Goal: Task Accomplishment & Management: Use online tool/utility

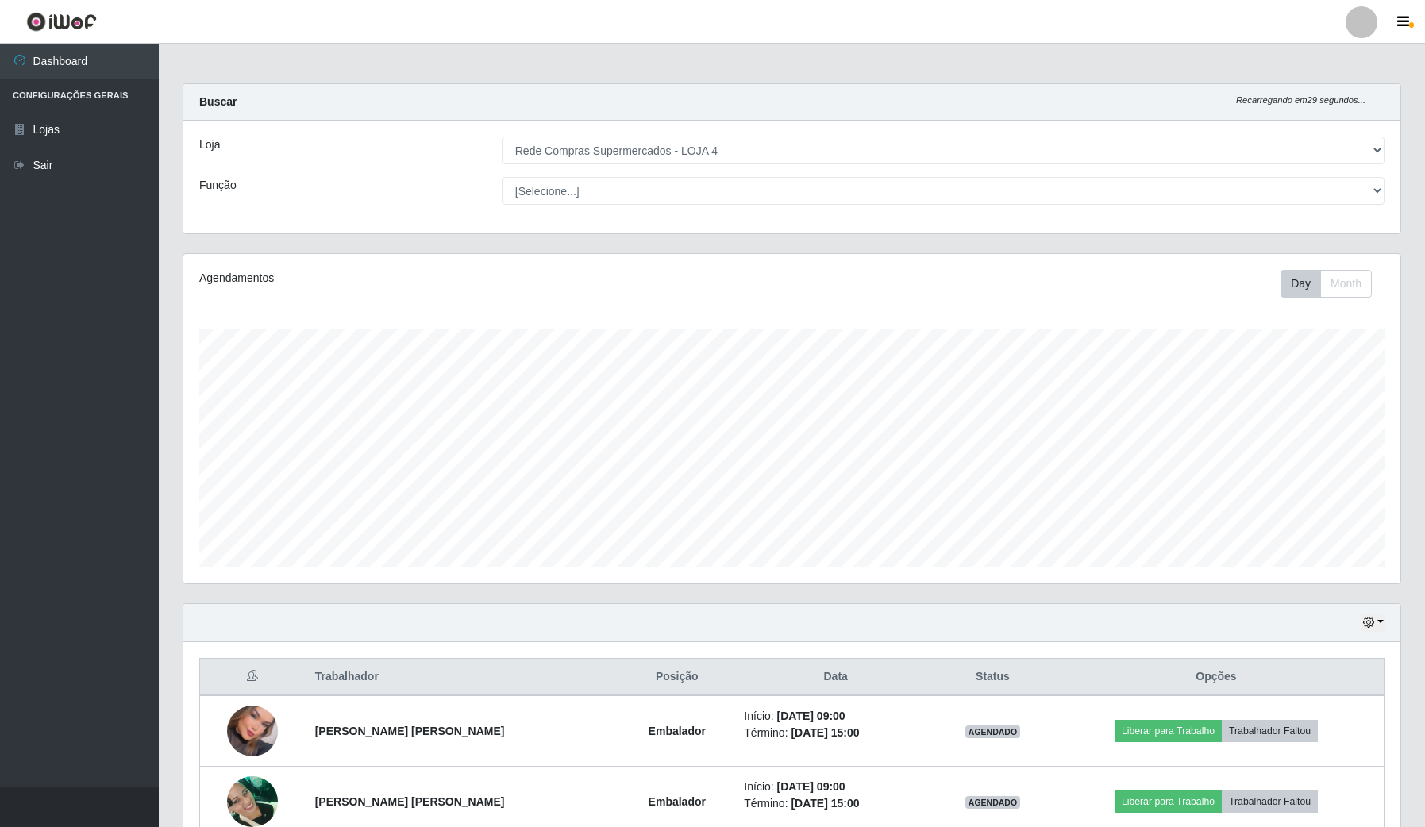
select select "159"
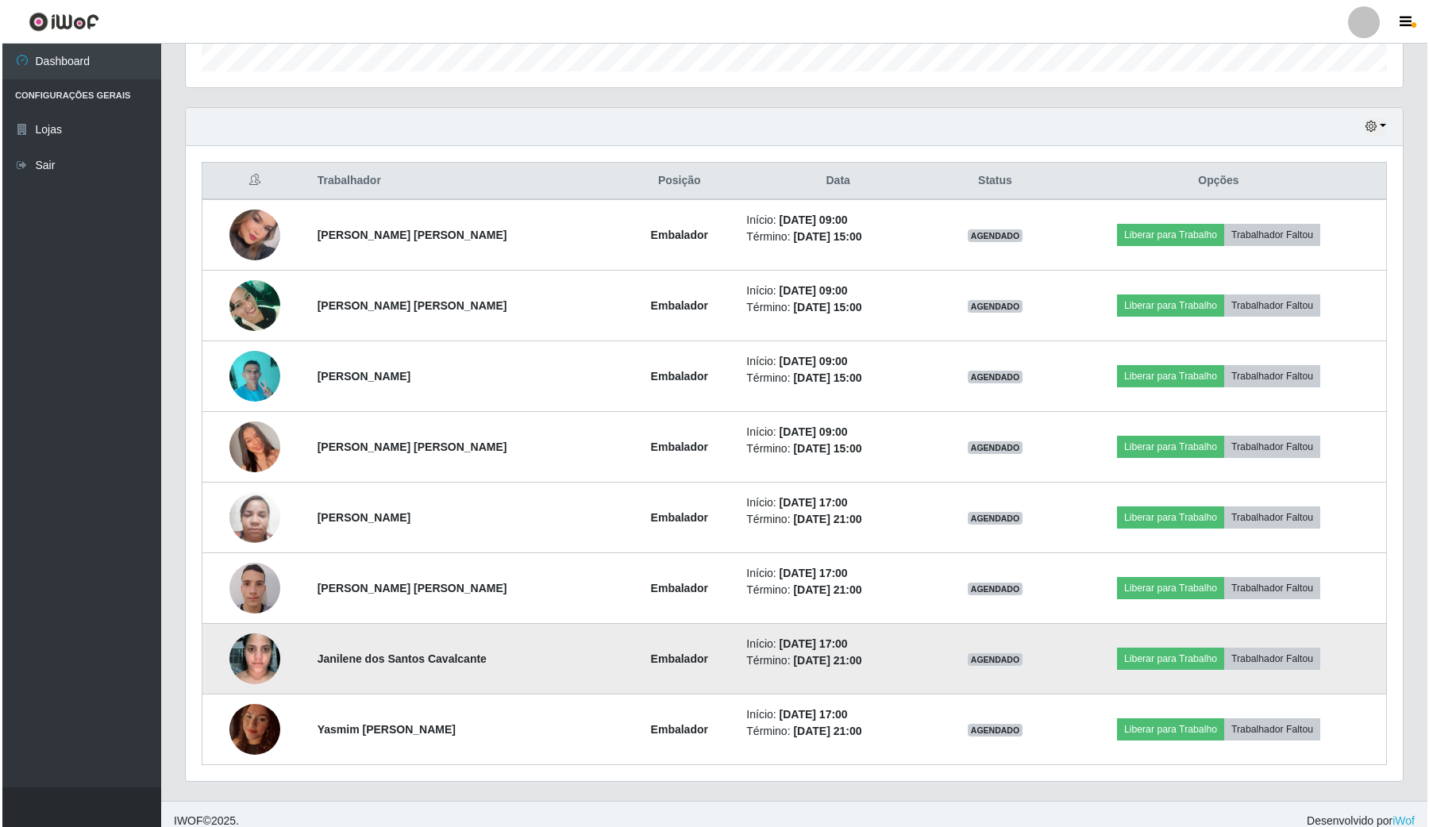
scroll to position [330, 1216]
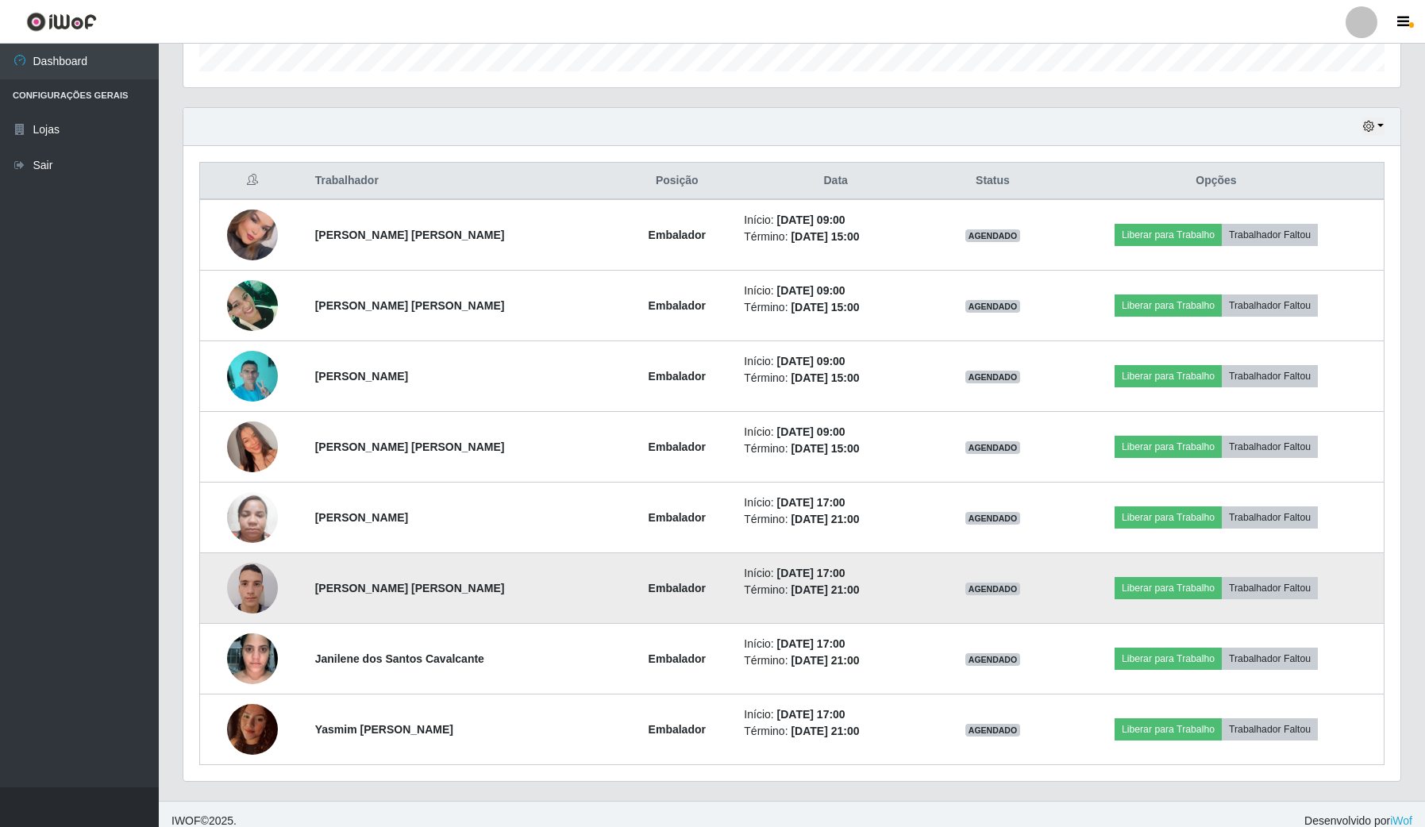
click at [254, 599] on img at bounding box center [252, 587] width 51 height 67
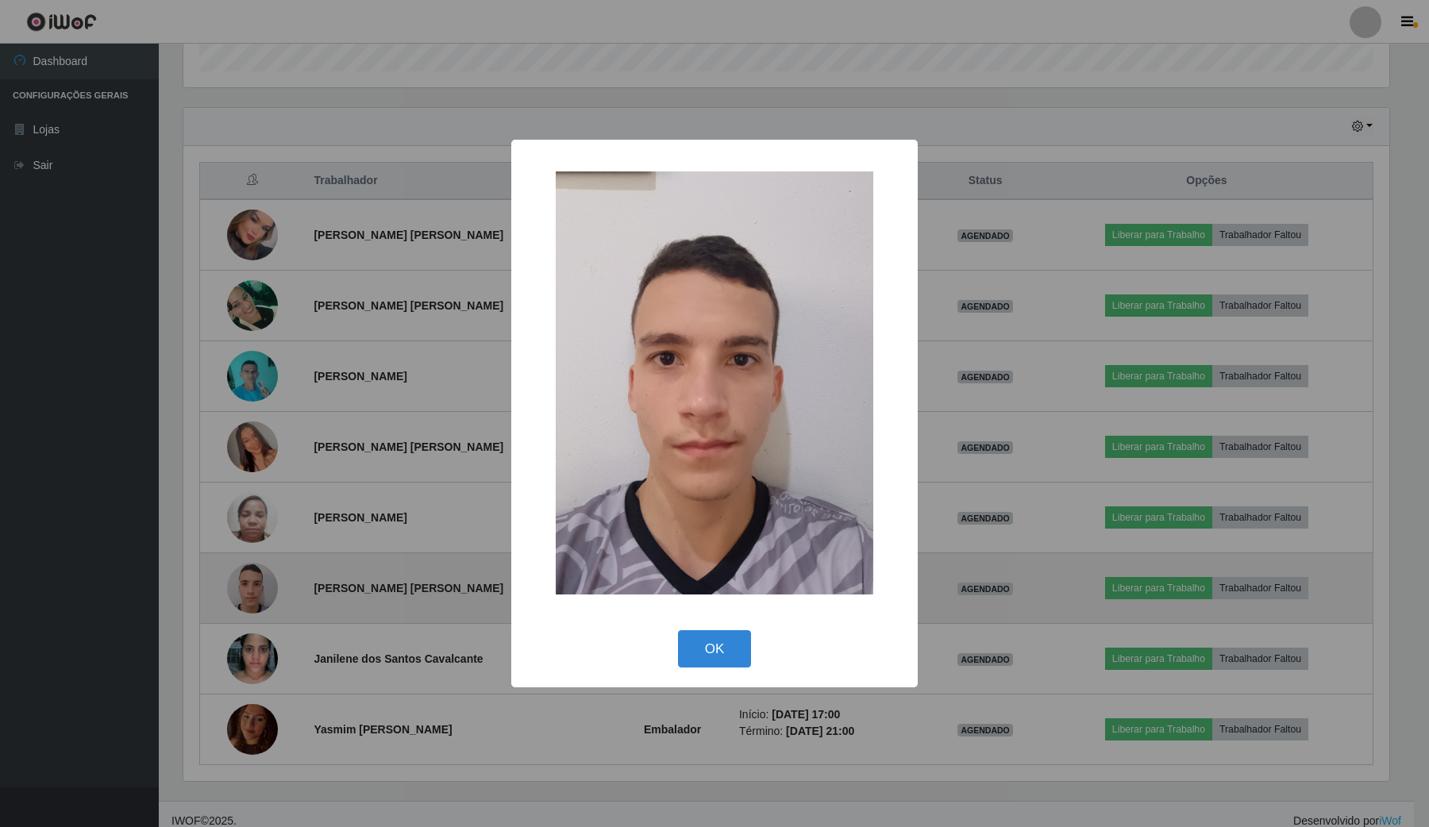
click at [254, 599] on div "× OK Cancel" at bounding box center [714, 413] width 1429 height 827
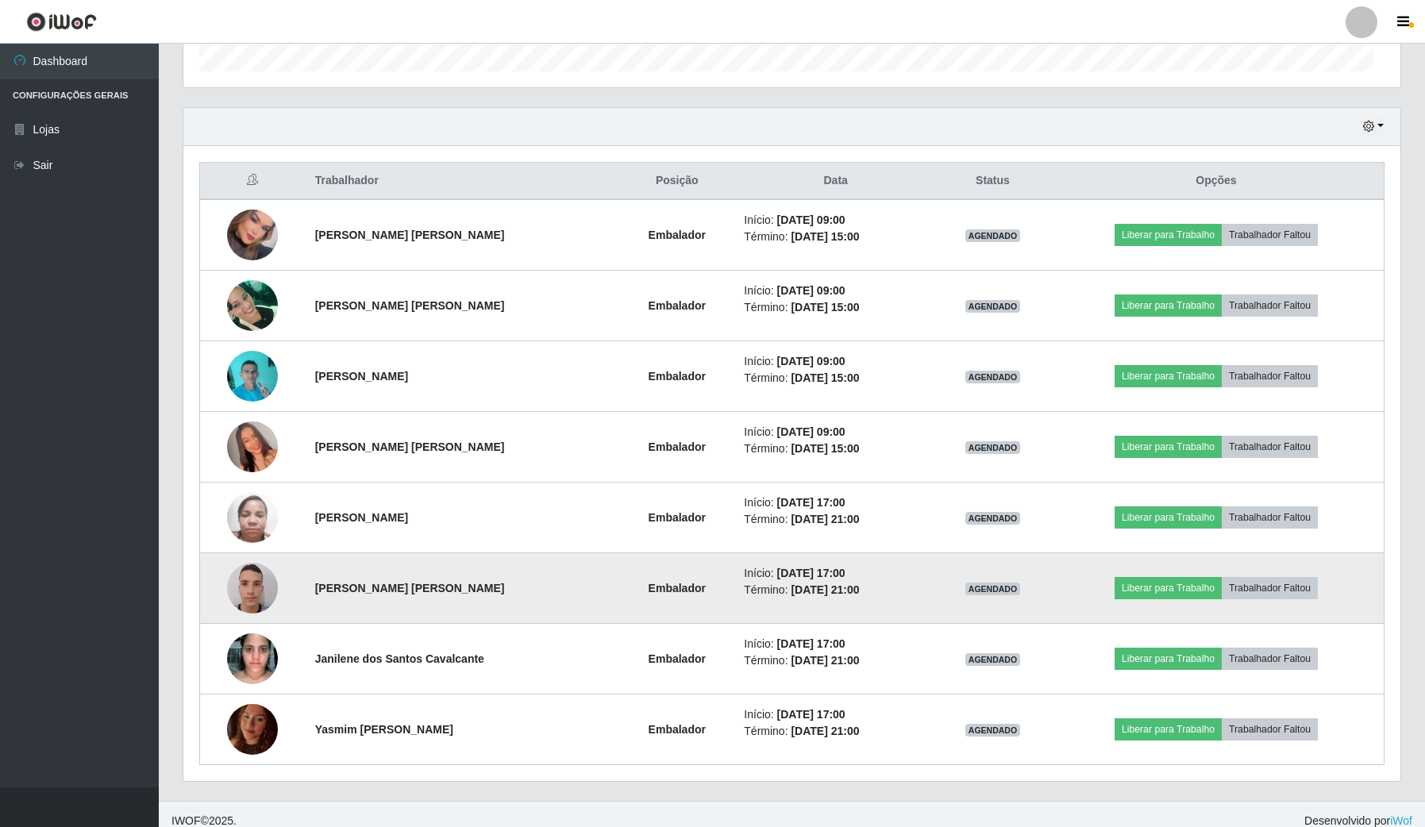
scroll to position [330, 1216]
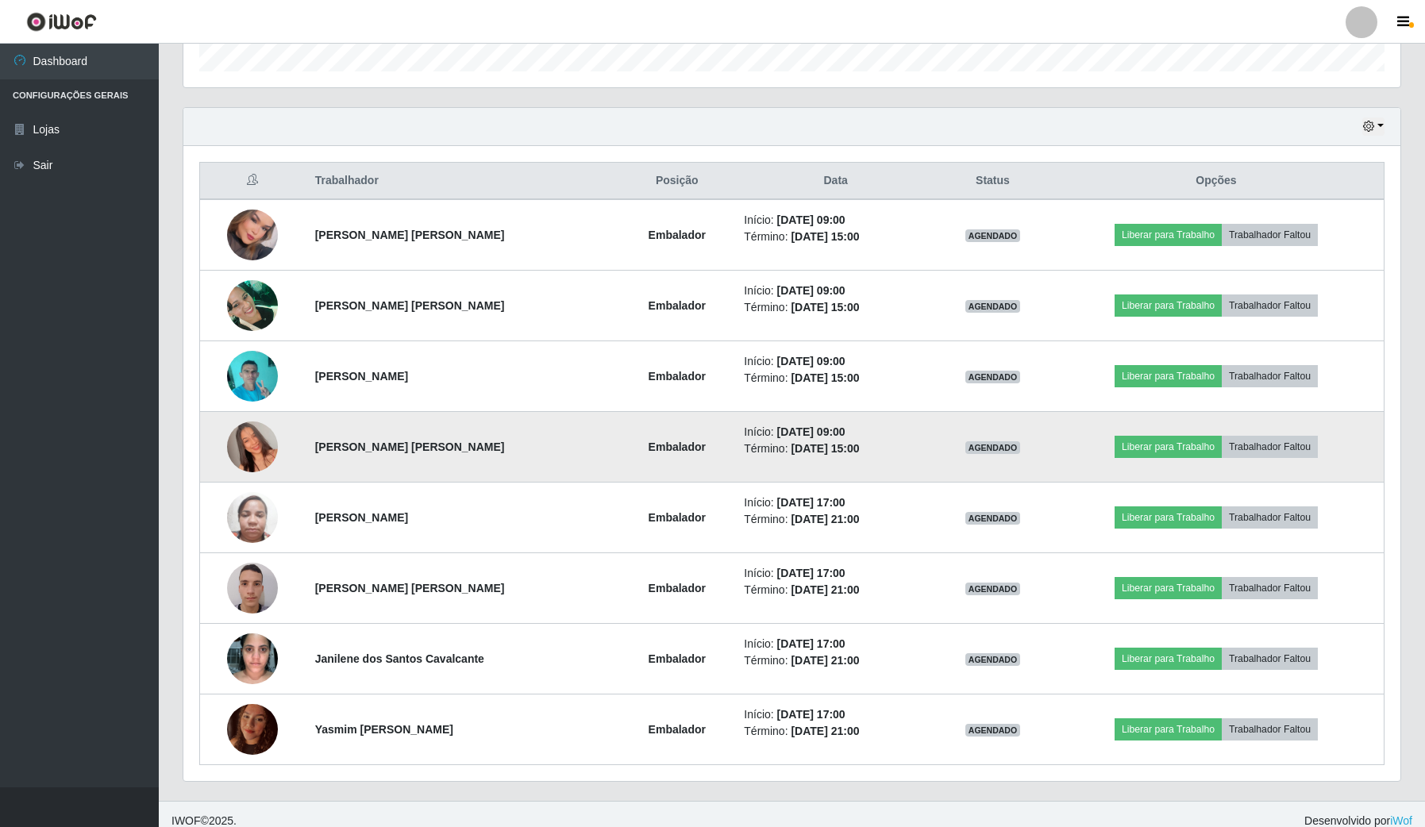
click at [245, 454] on img at bounding box center [252, 447] width 51 height 90
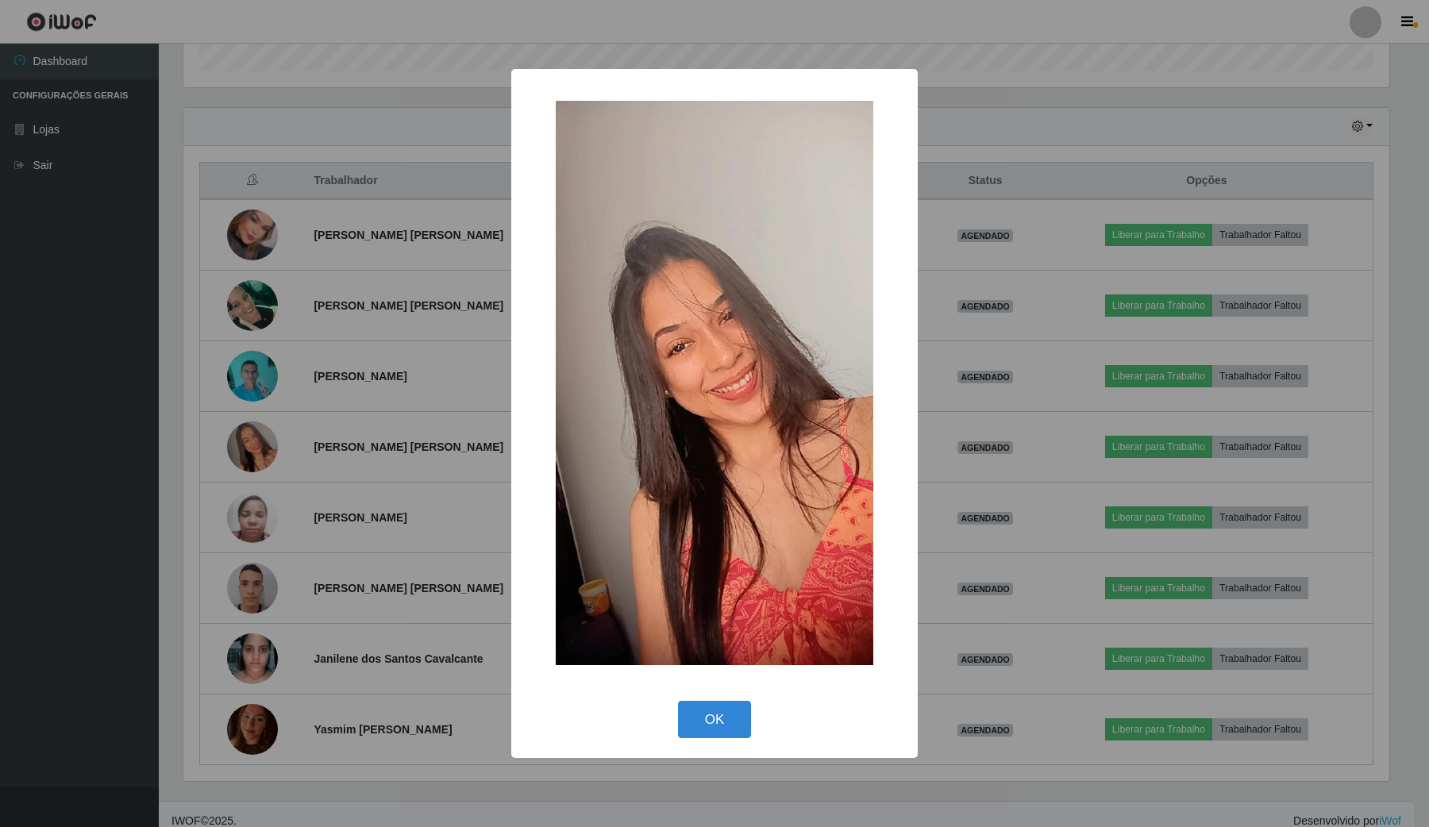
click at [339, 505] on div "× OK Cancel" at bounding box center [714, 413] width 1429 height 827
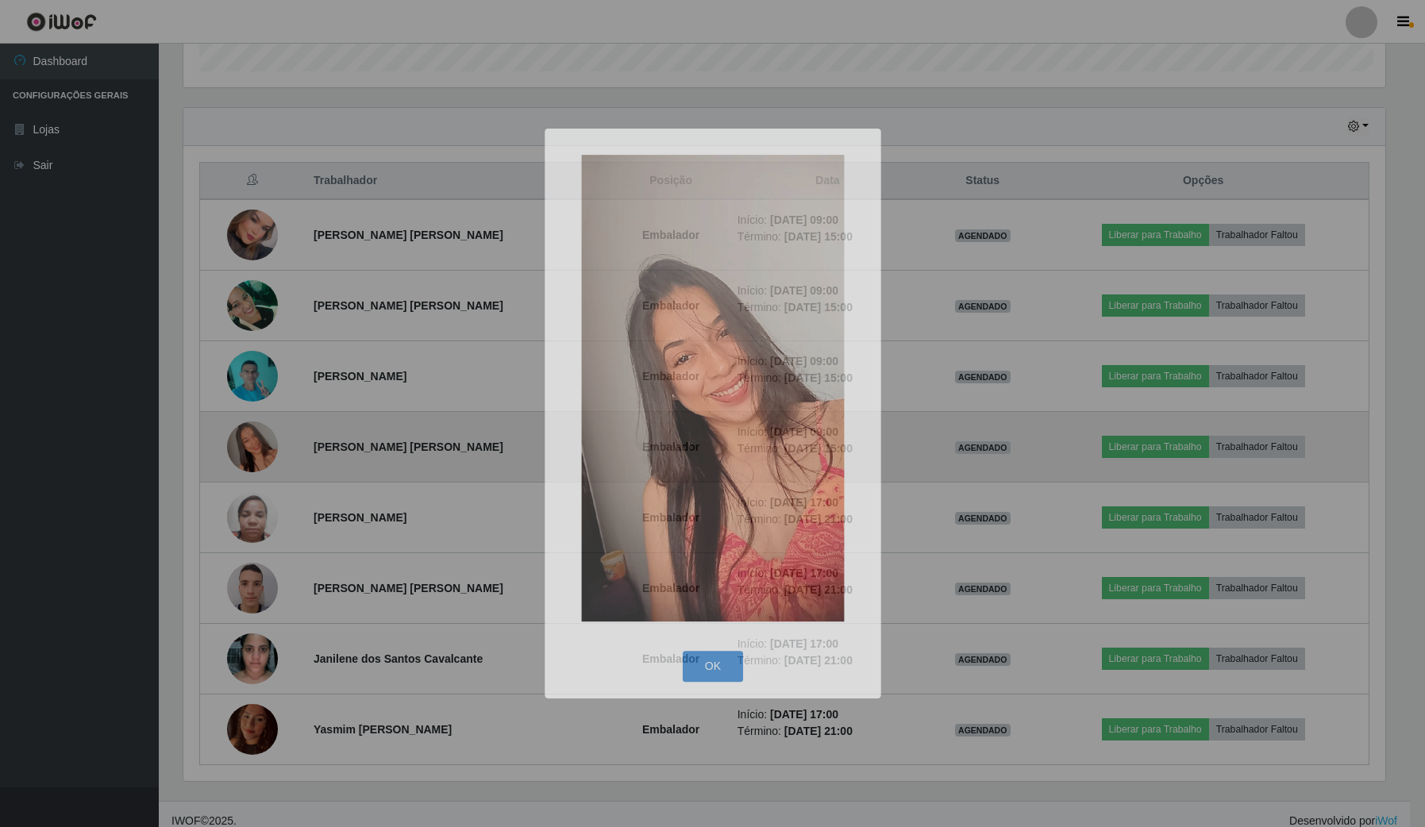
scroll to position [330, 1216]
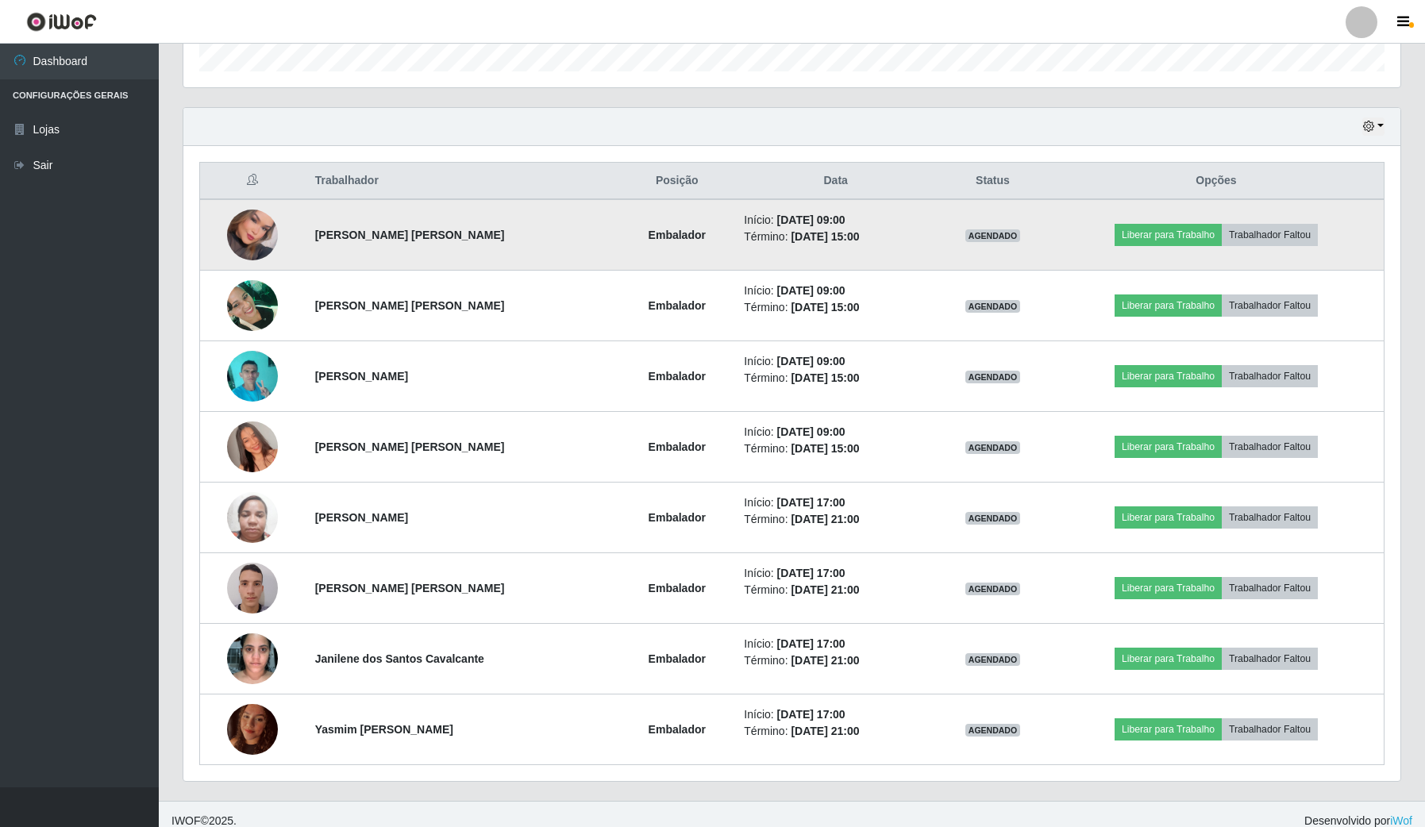
click at [264, 238] on img at bounding box center [252, 235] width 51 height 72
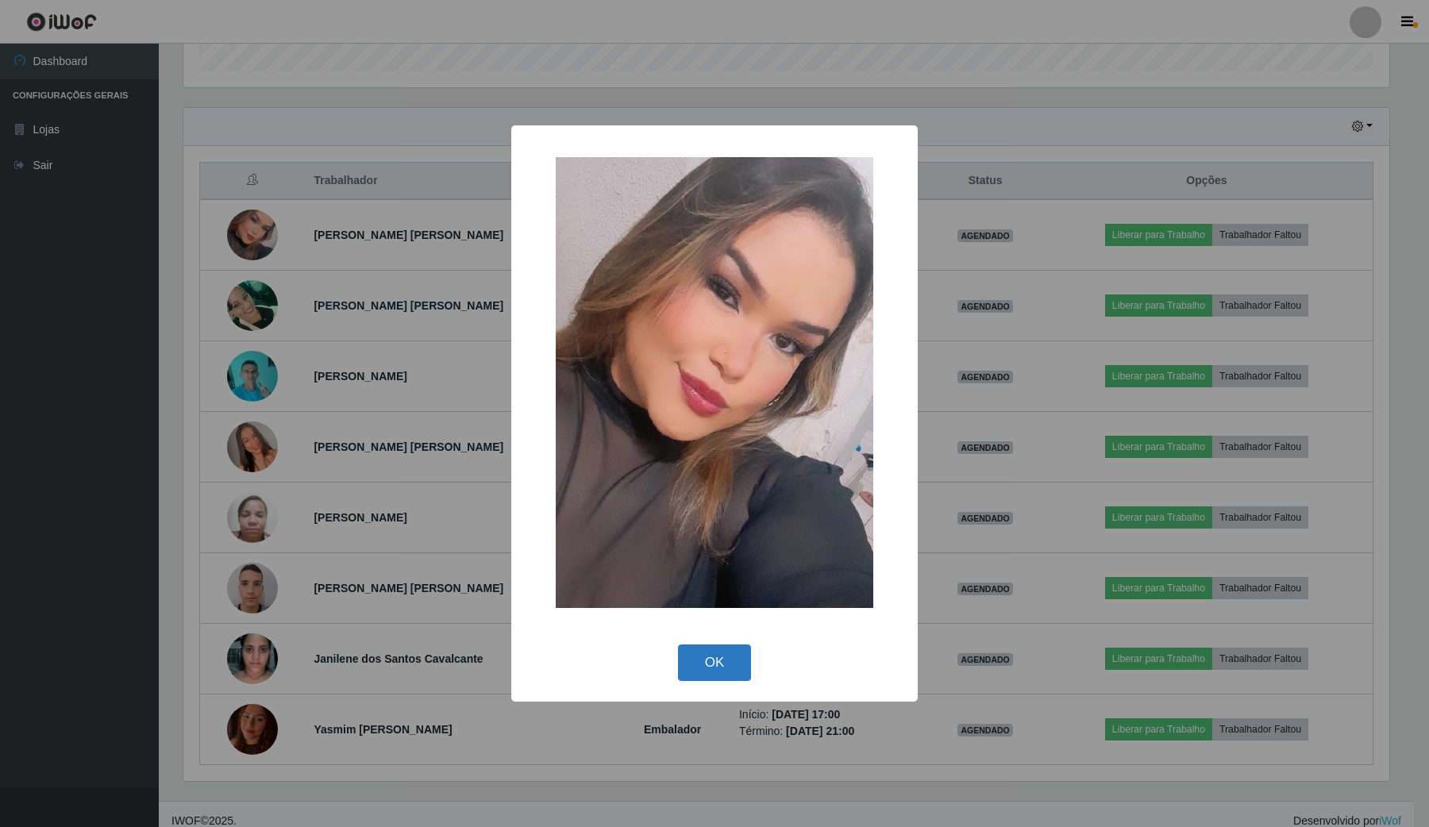
click at [722, 649] on button "OK" at bounding box center [715, 663] width 74 height 37
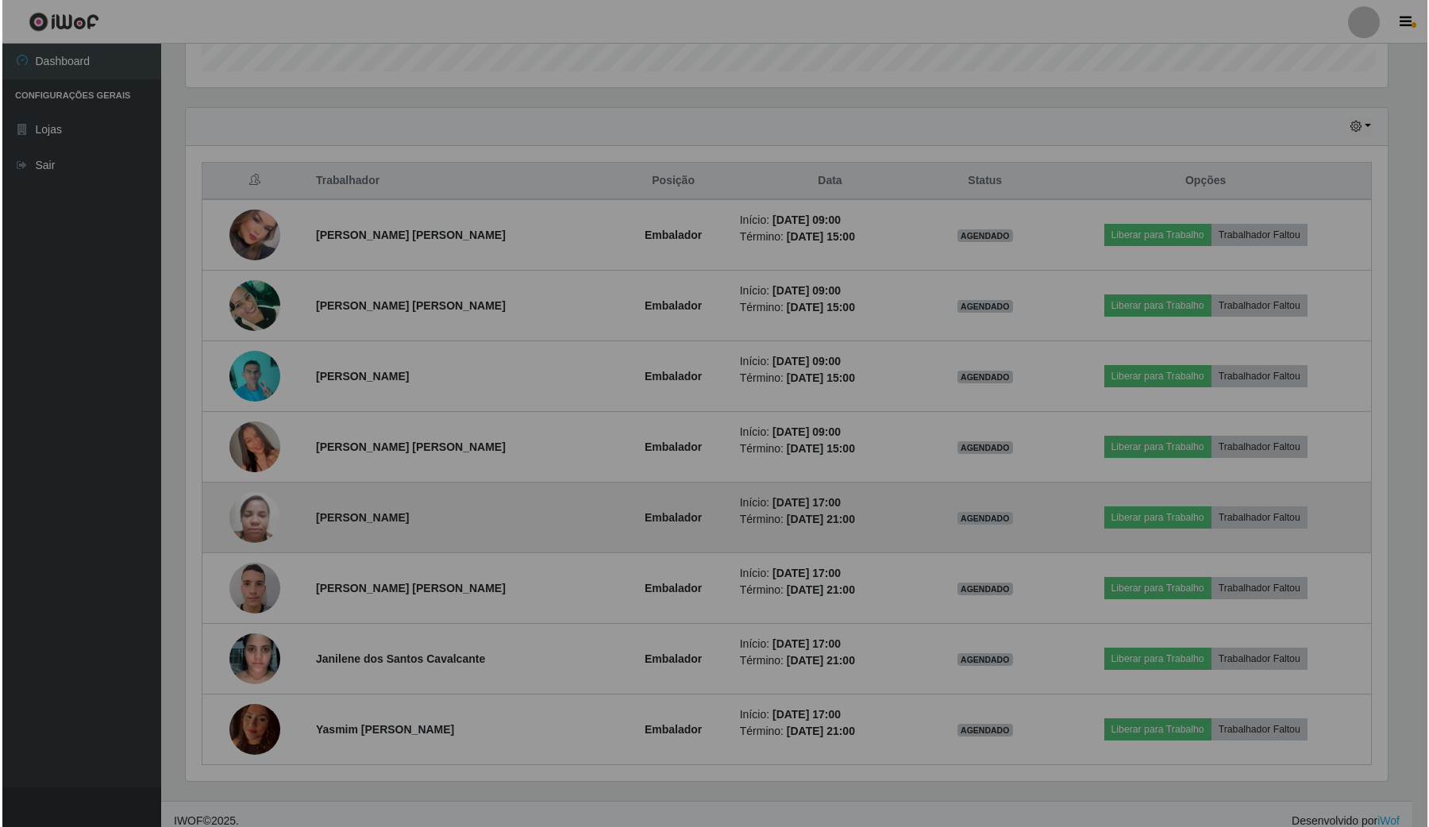
scroll to position [330, 1216]
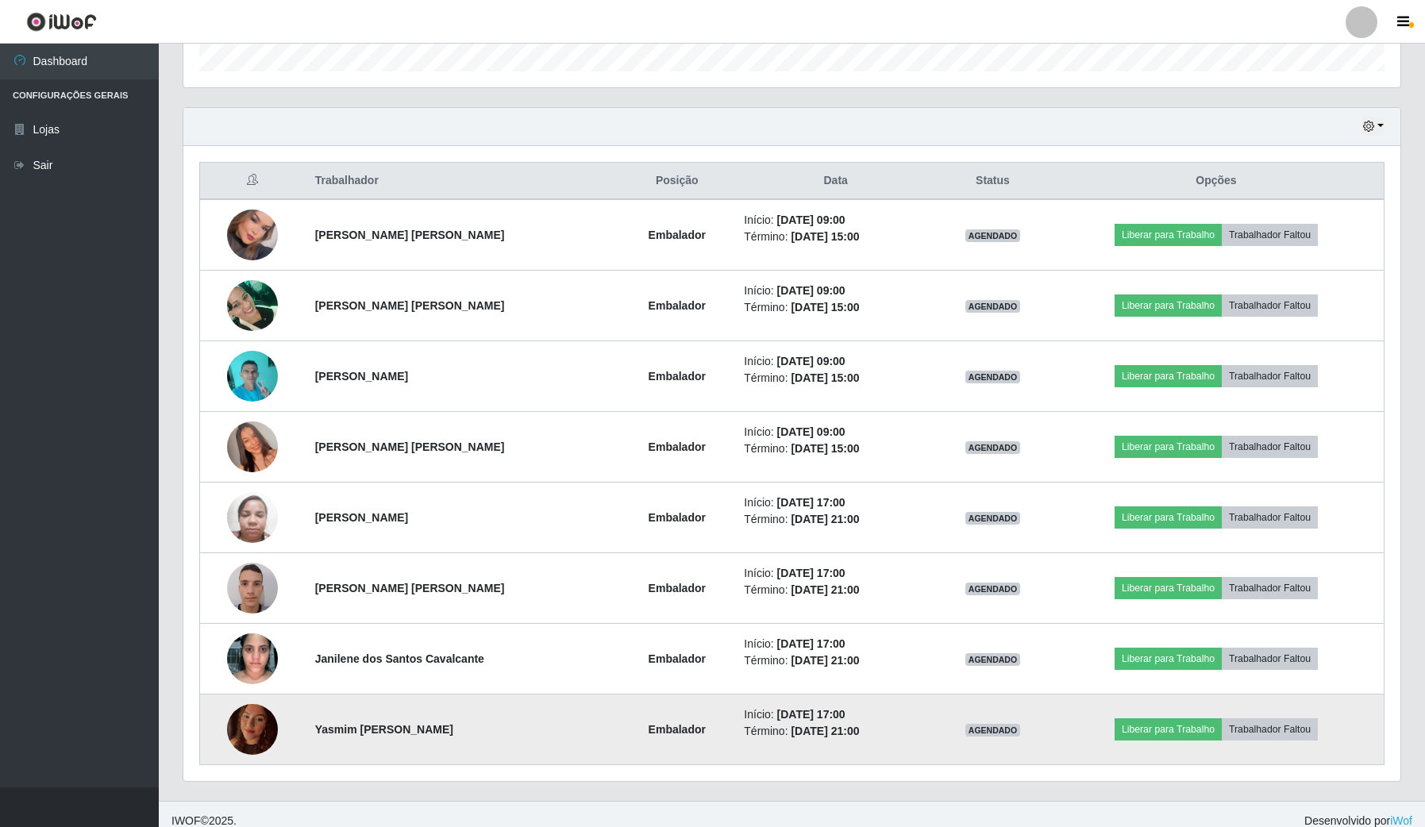
click at [259, 734] on img at bounding box center [252, 728] width 51 height 67
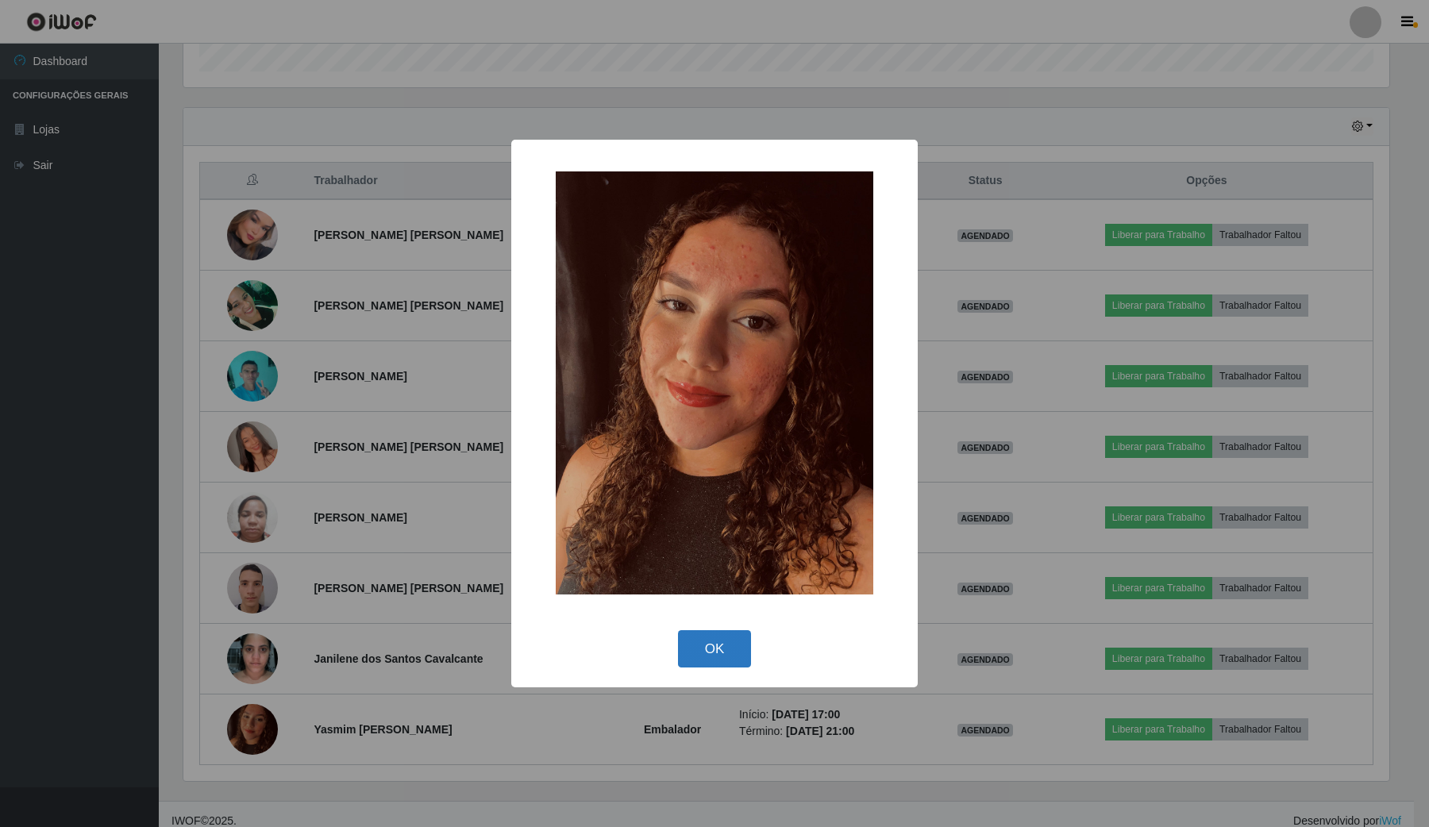
click at [703, 656] on button "OK" at bounding box center [715, 648] width 74 height 37
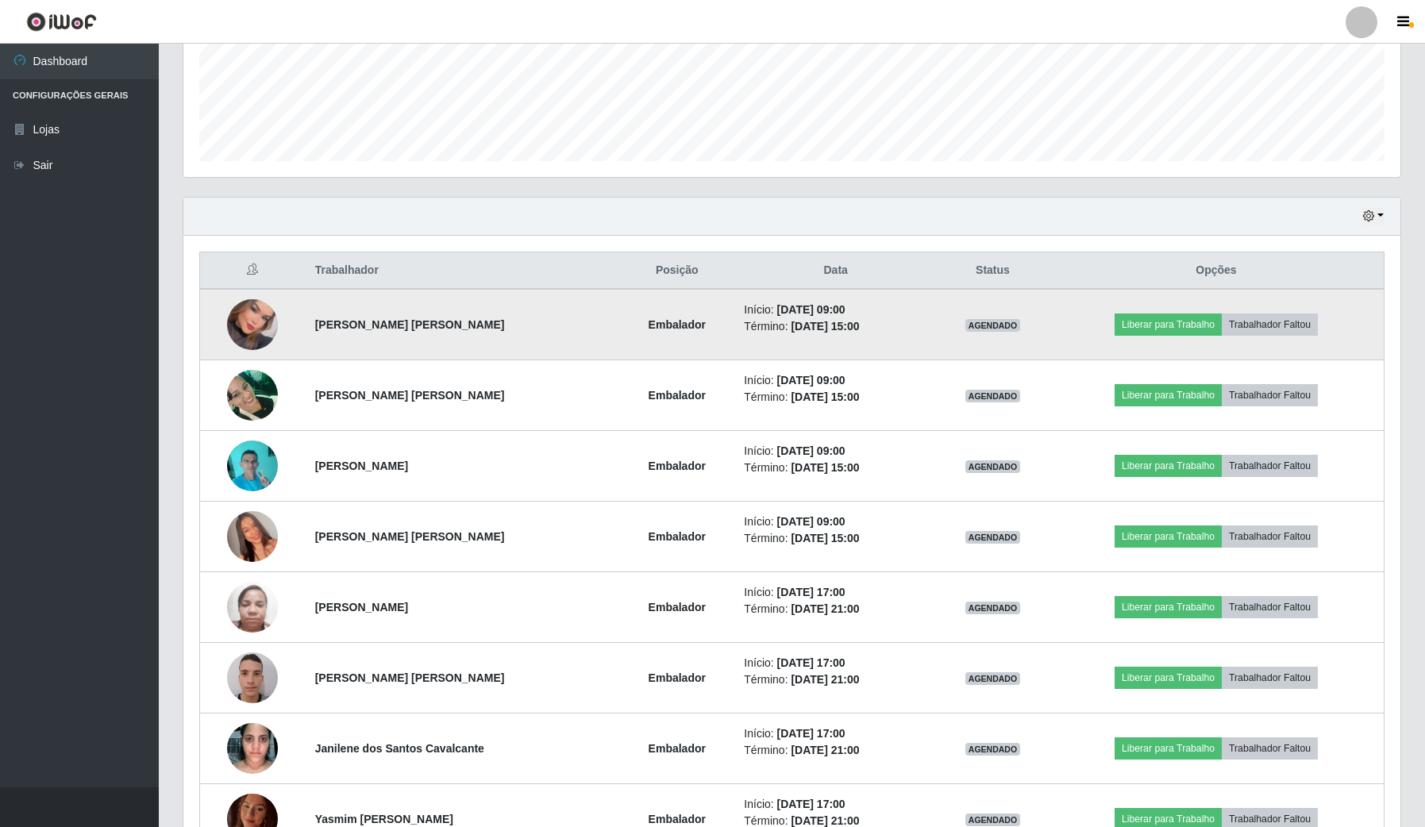
scroll to position [414, 0]
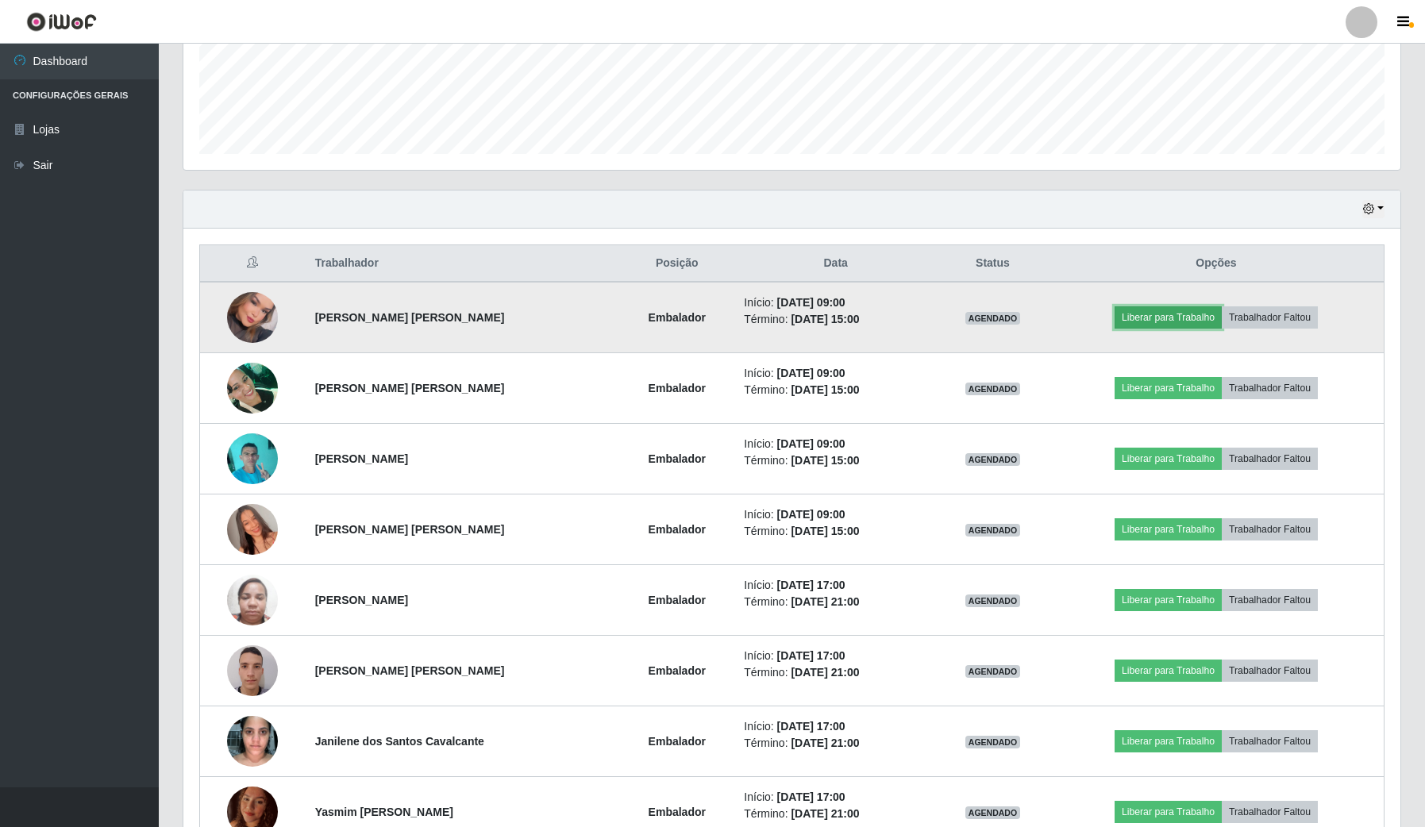
click at [1188, 320] on button "Liberar para Trabalho" at bounding box center [1168, 317] width 107 height 22
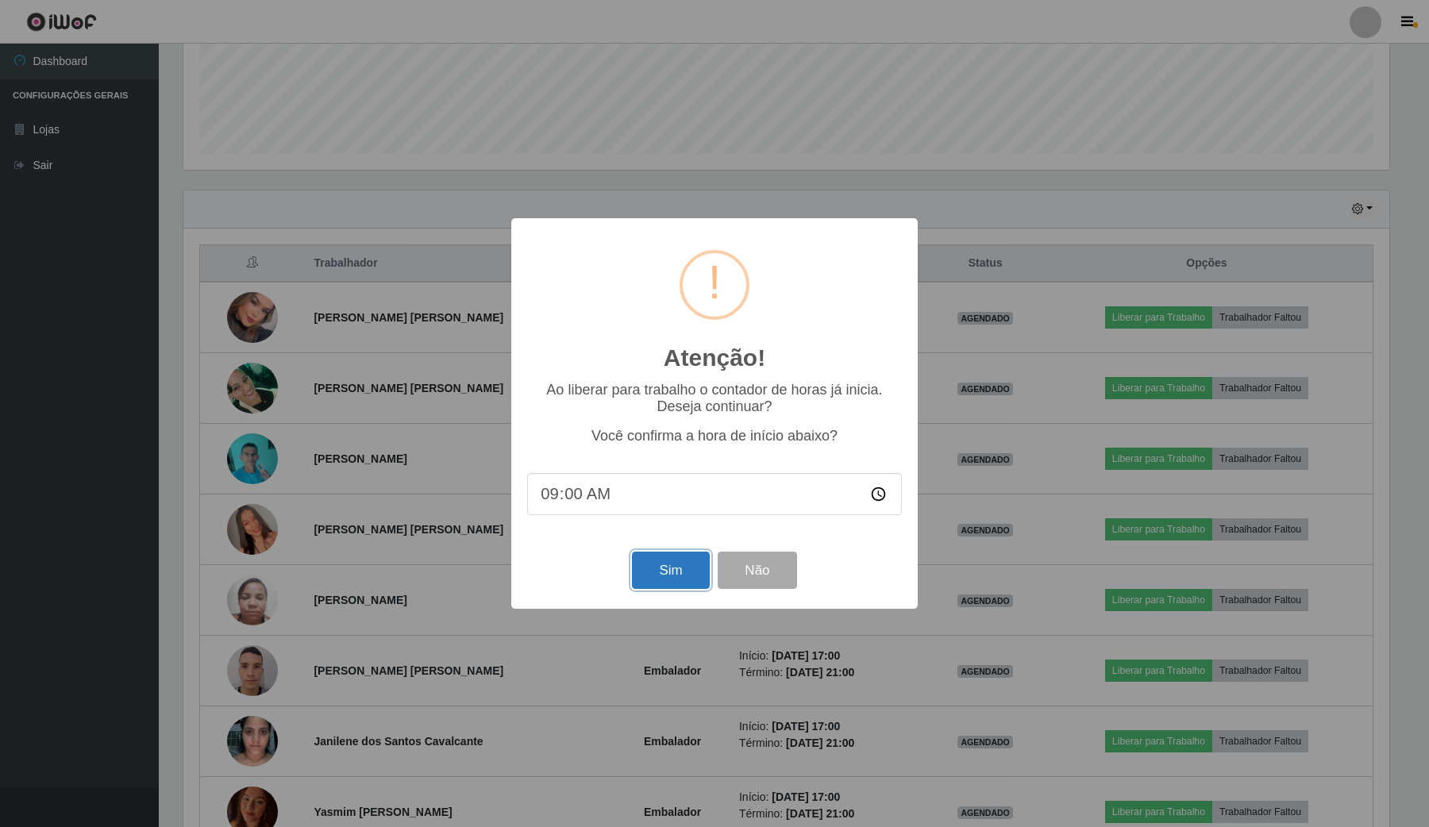
click at [687, 576] on button "Sim" at bounding box center [670, 570] width 77 height 37
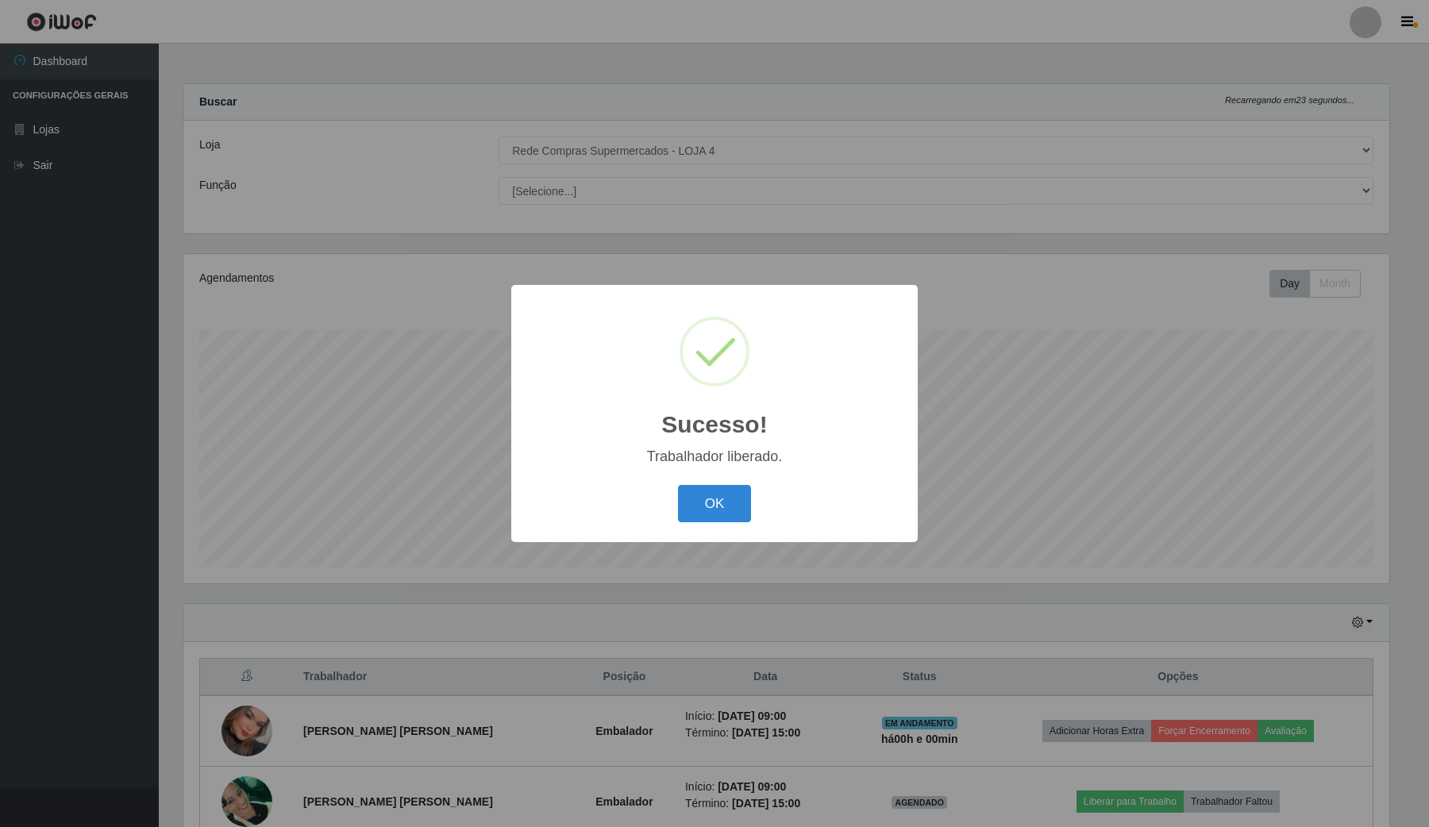
click at [707, 524] on div "OK Cancel" at bounding box center [714, 503] width 375 height 45
click at [713, 502] on button "OK" at bounding box center [715, 503] width 74 height 37
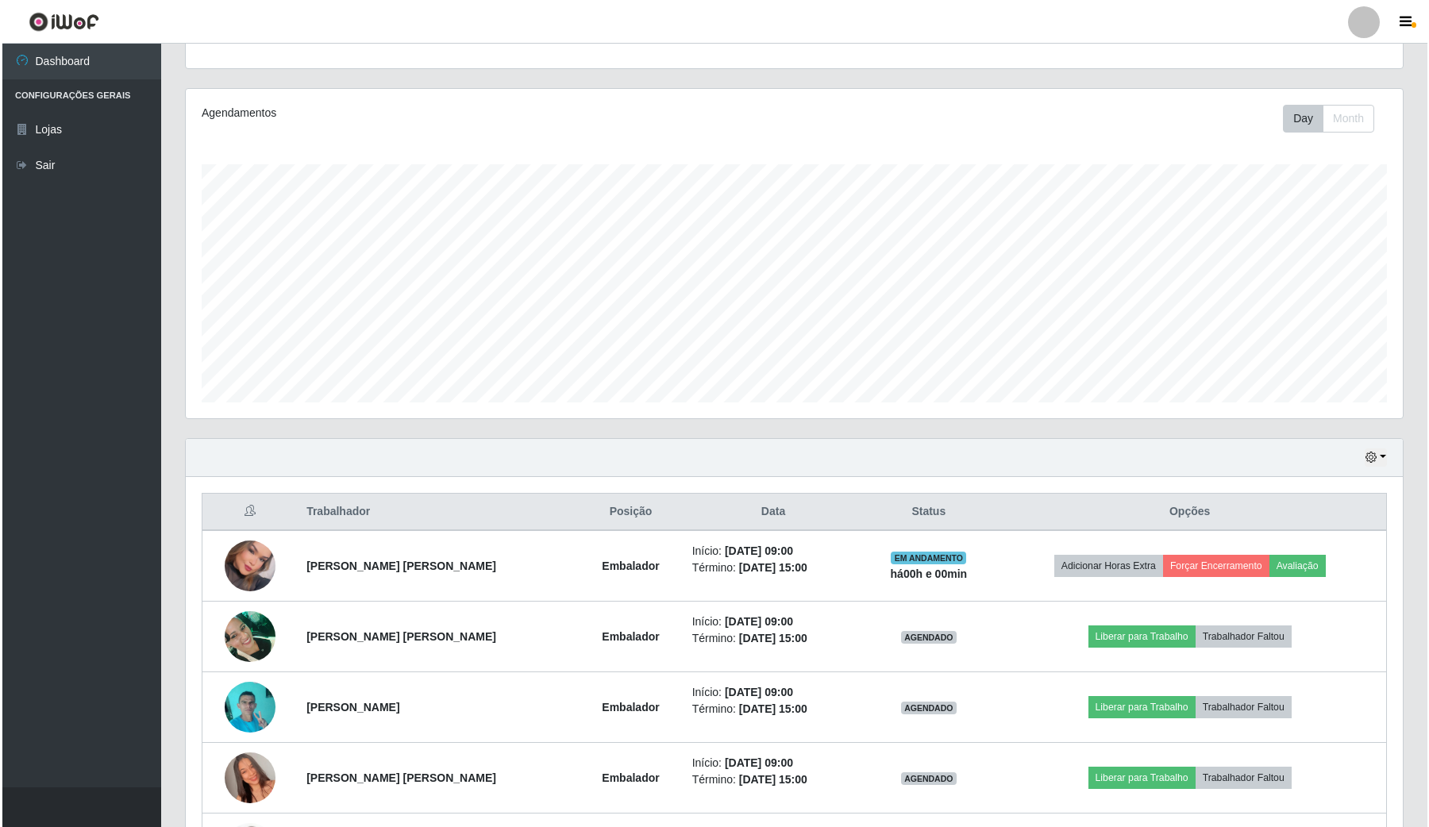
scroll to position [298, 0]
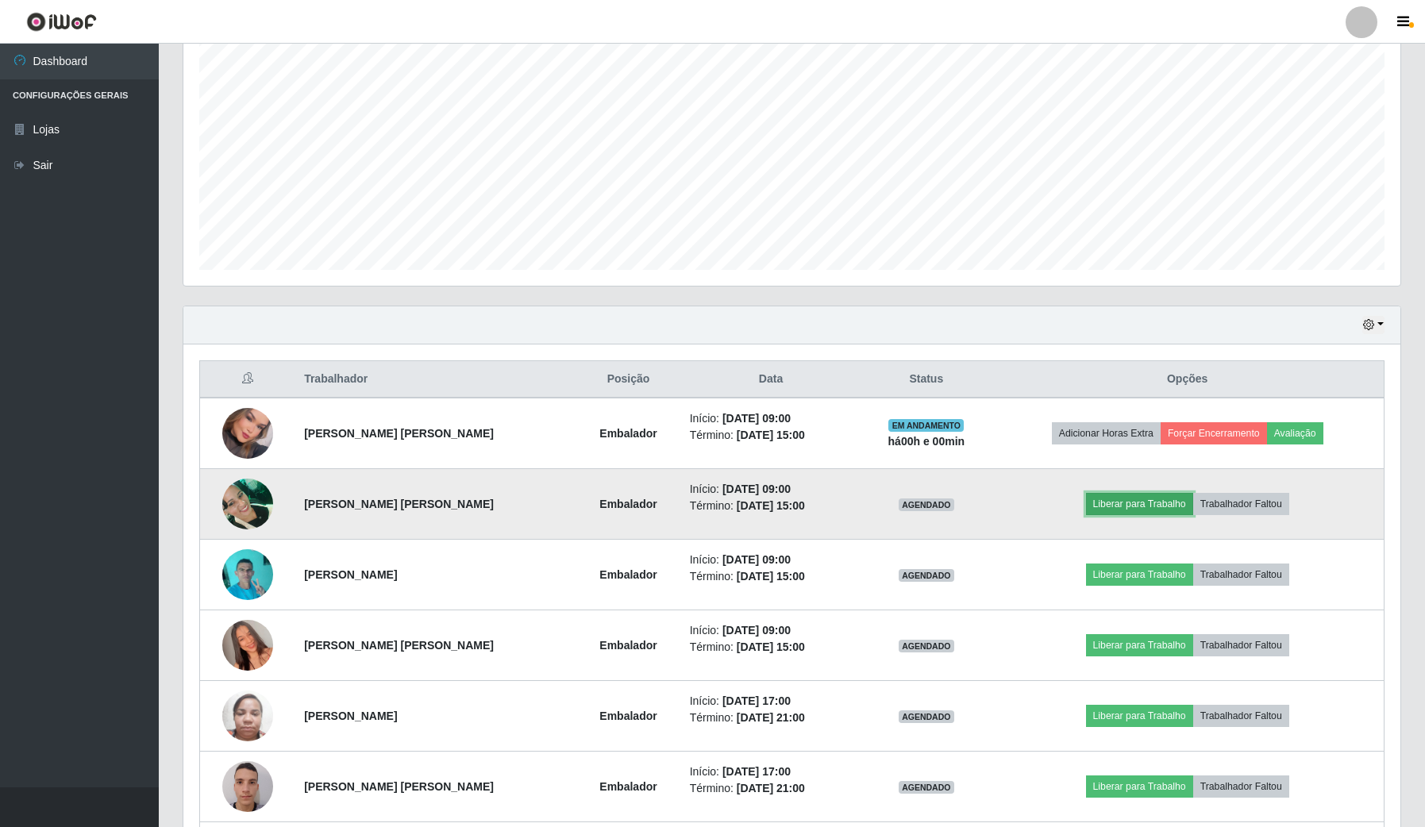
click at [1145, 504] on button "Liberar para Trabalho" at bounding box center [1139, 504] width 107 height 22
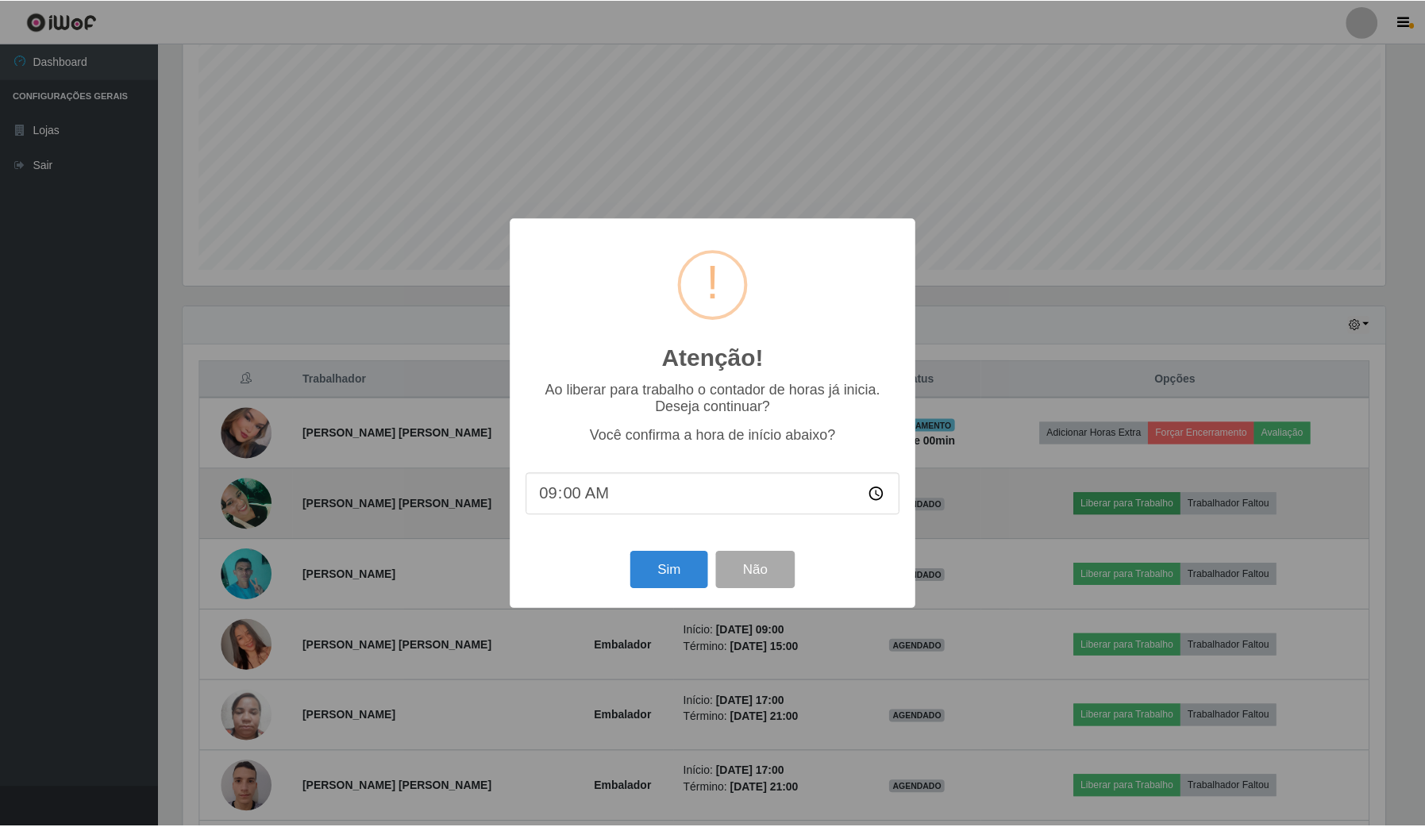
scroll to position [330, 1205]
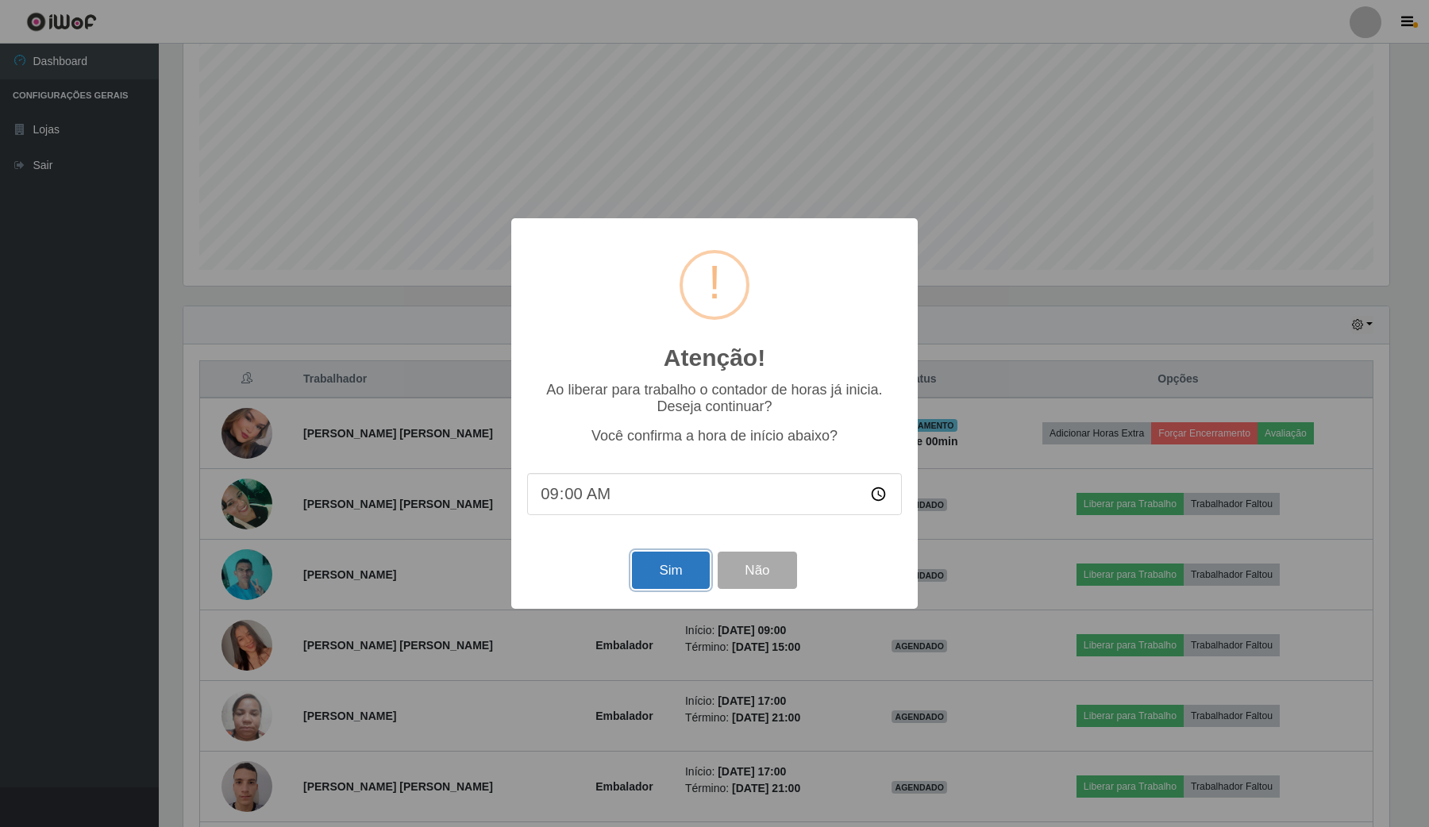
click at [655, 568] on button "Sim" at bounding box center [670, 570] width 77 height 37
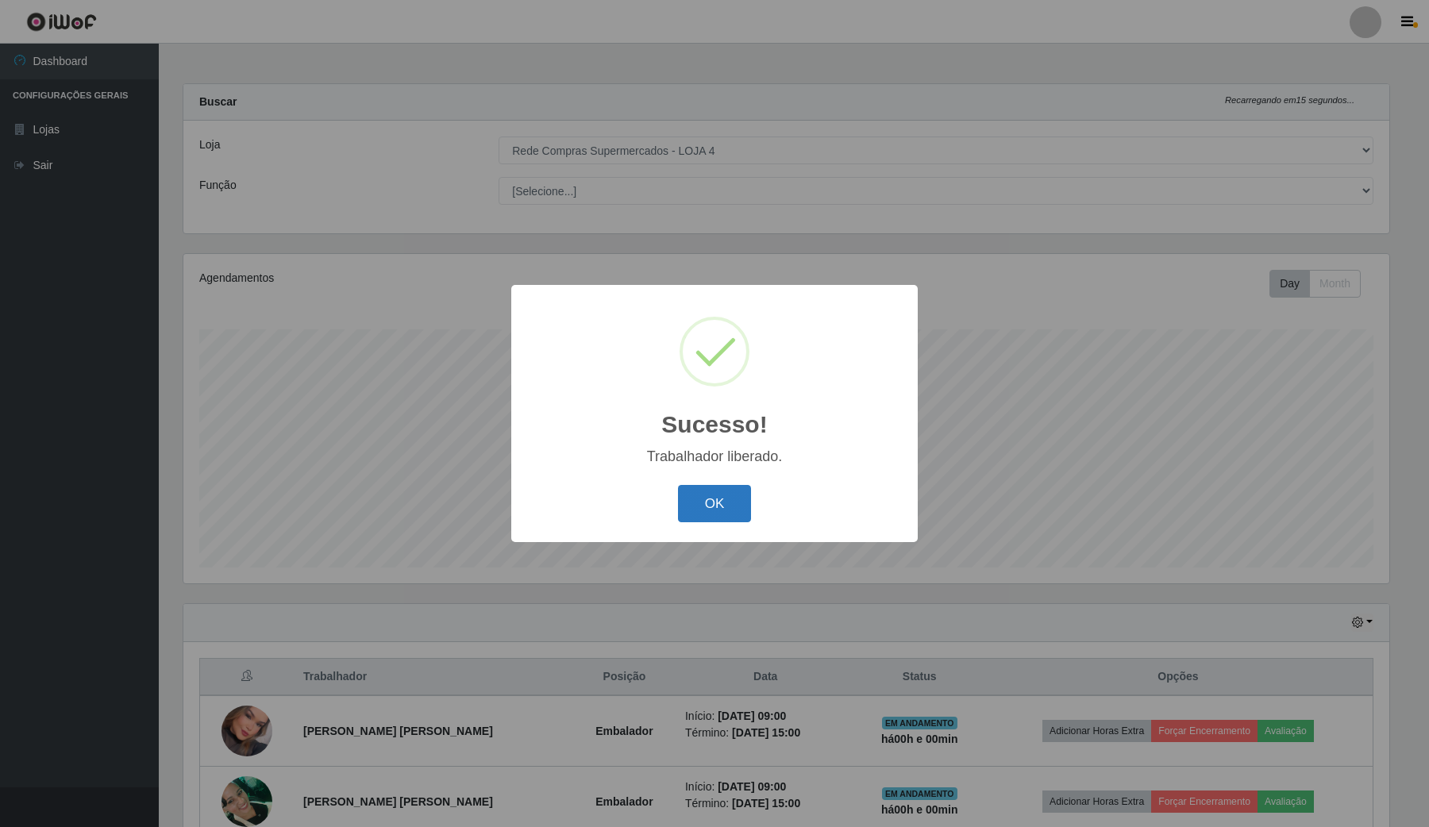
click at [734, 505] on button "OK" at bounding box center [715, 503] width 74 height 37
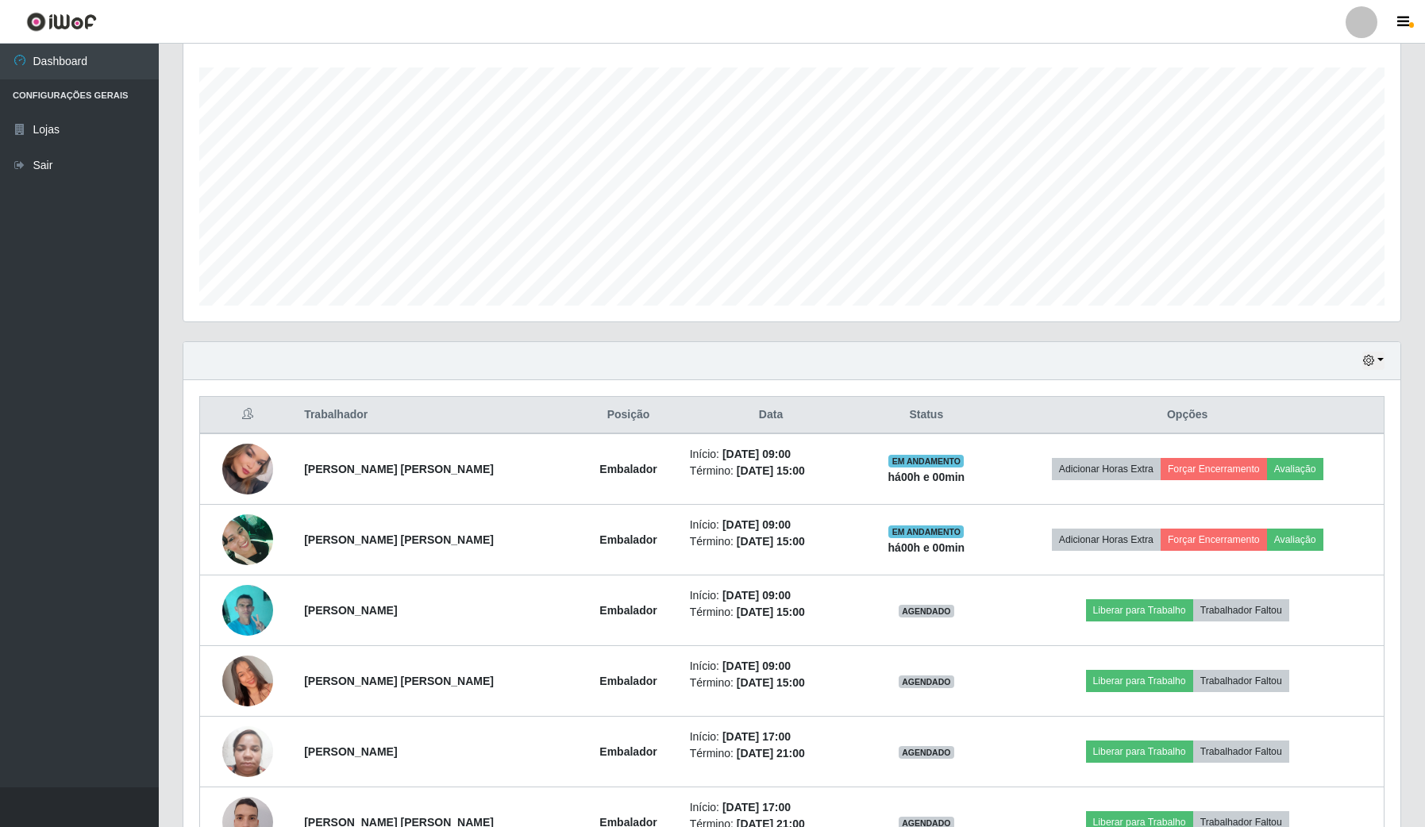
scroll to position [298, 0]
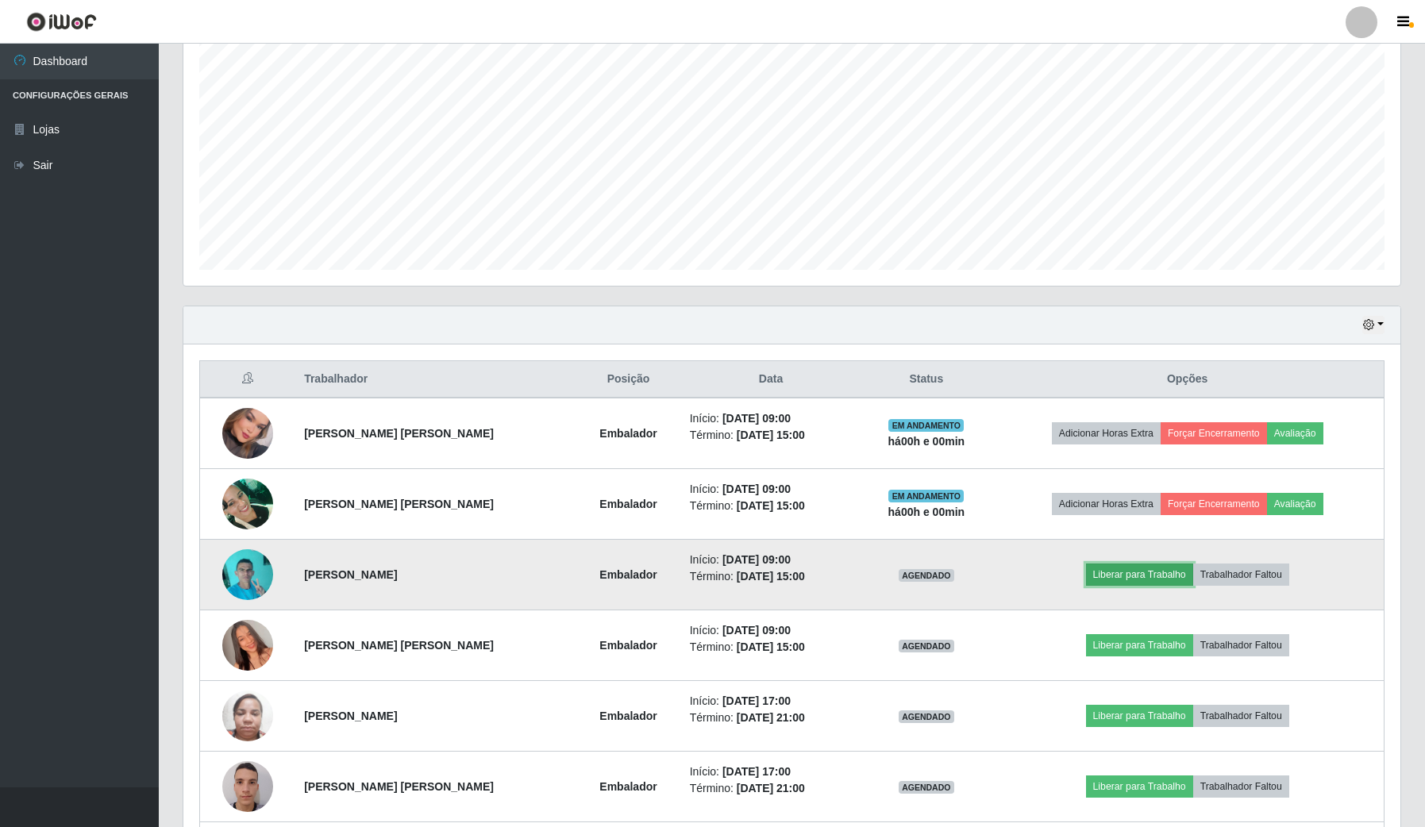
click at [1120, 570] on button "Liberar para Trabalho" at bounding box center [1139, 575] width 107 height 22
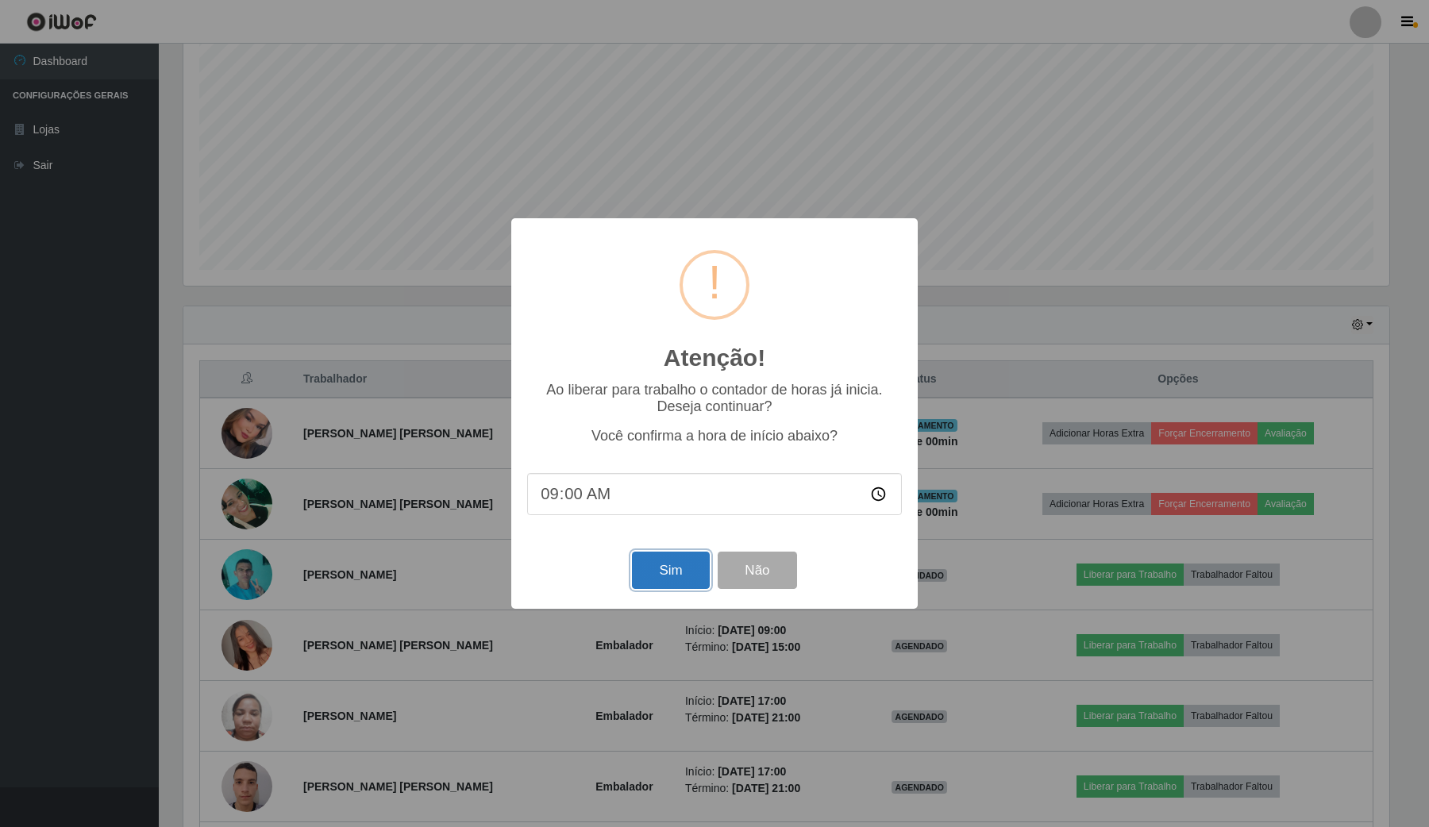
click at [687, 583] on button "Sim" at bounding box center [670, 570] width 77 height 37
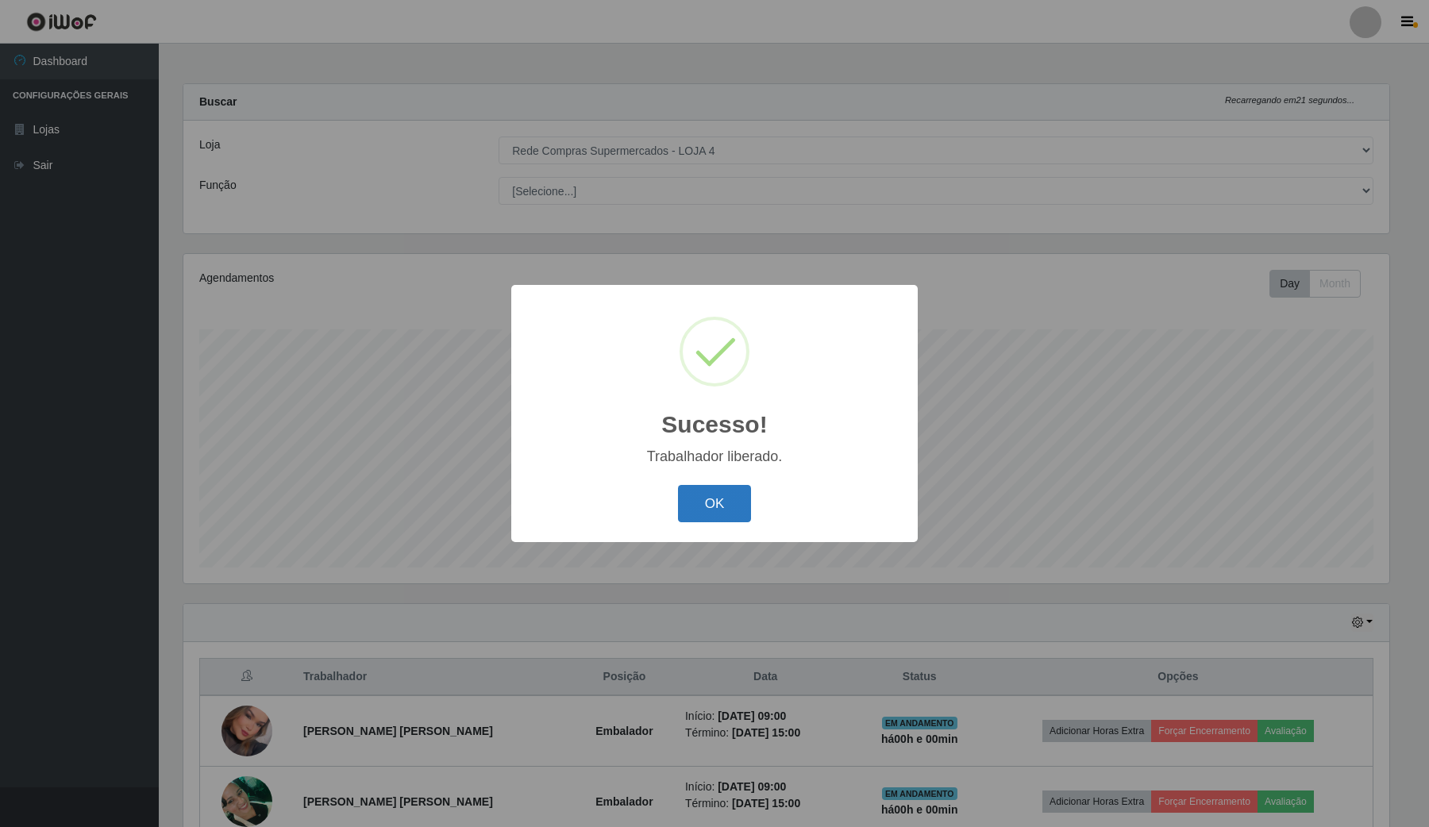
click at [720, 493] on button "OK" at bounding box center [715, 503] width 74 height 37
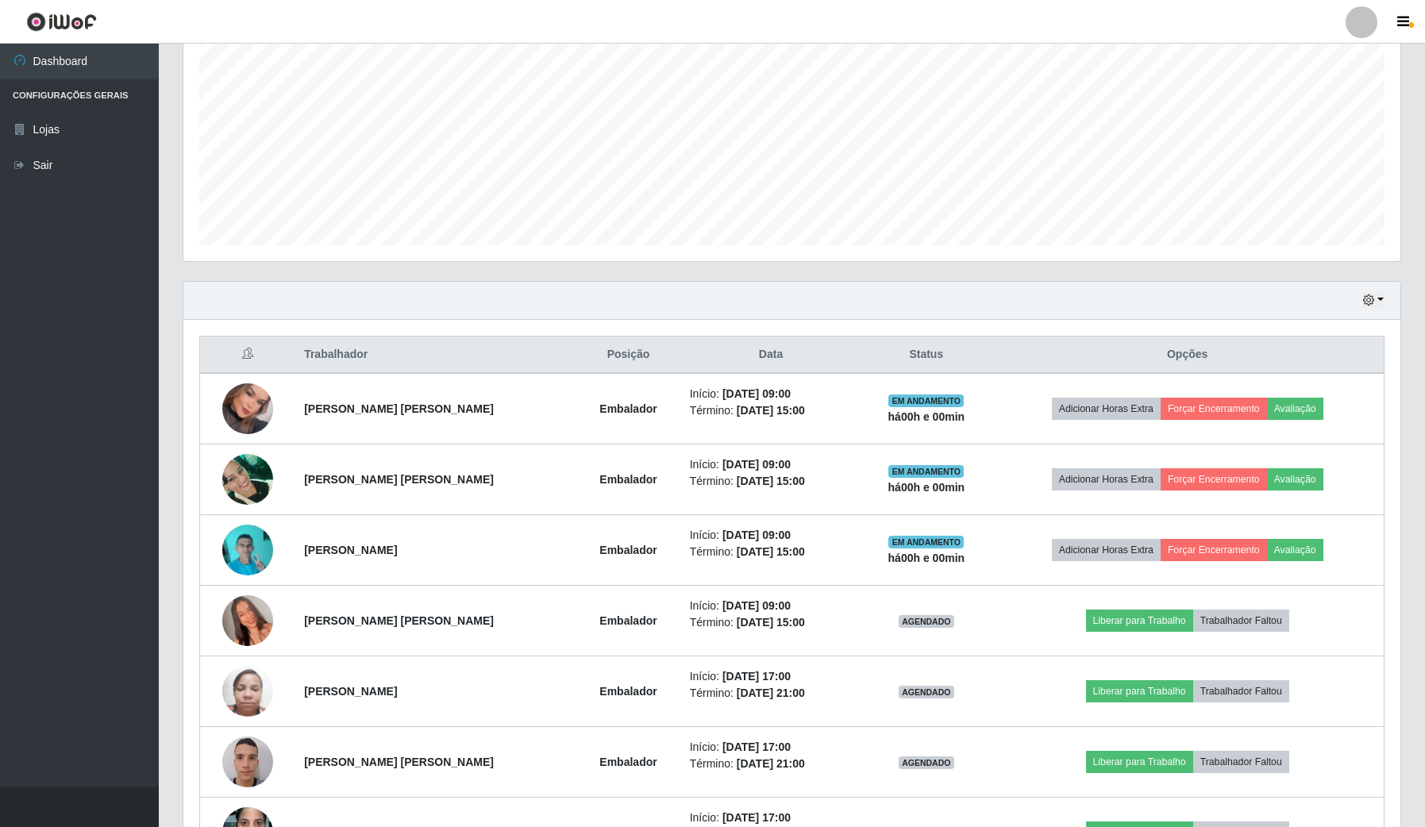
scroll to position [0, 0]
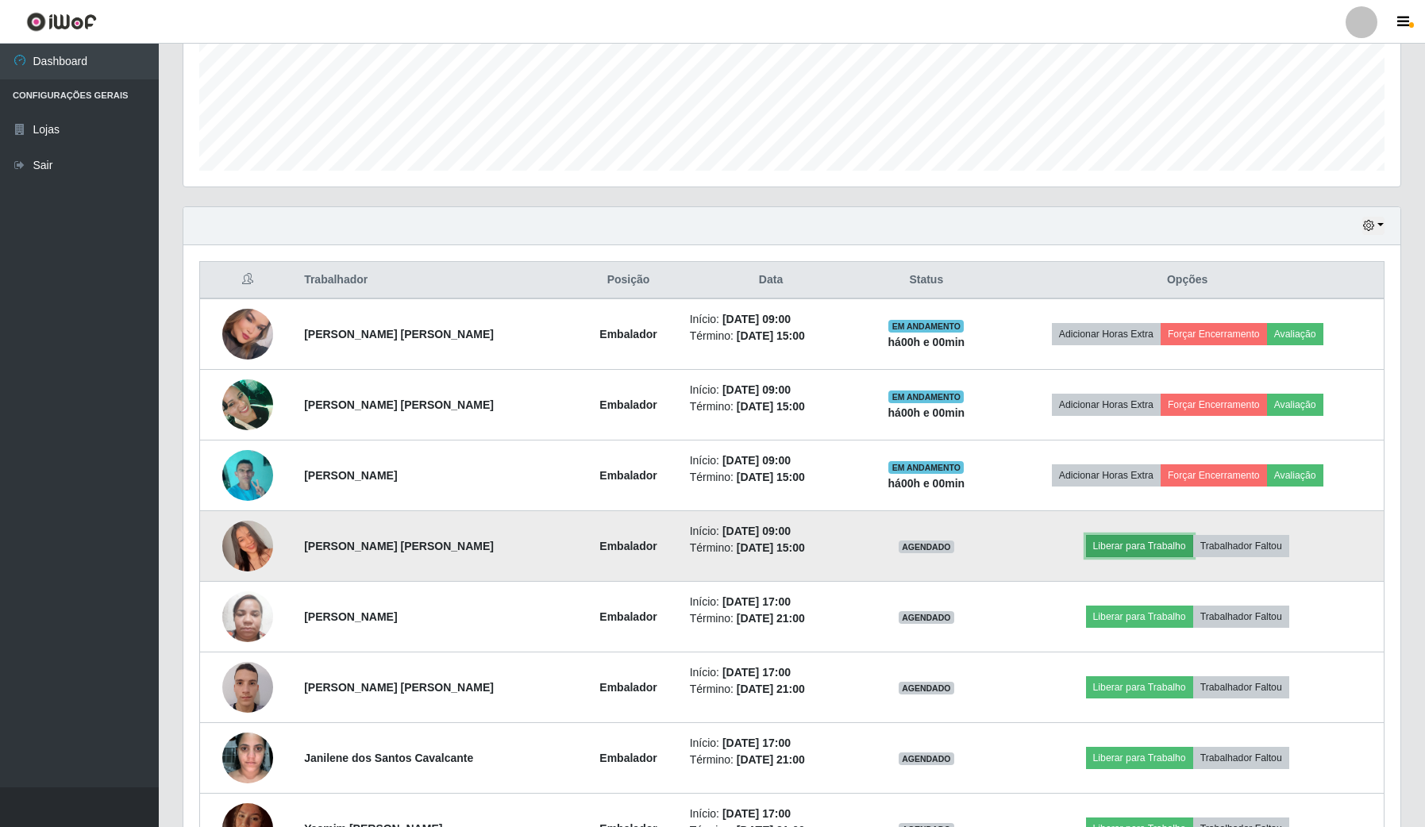
click at [1145, 541] on button "Liberar para Trabalho" at bounding box center [1139, 546] width 107 height 22
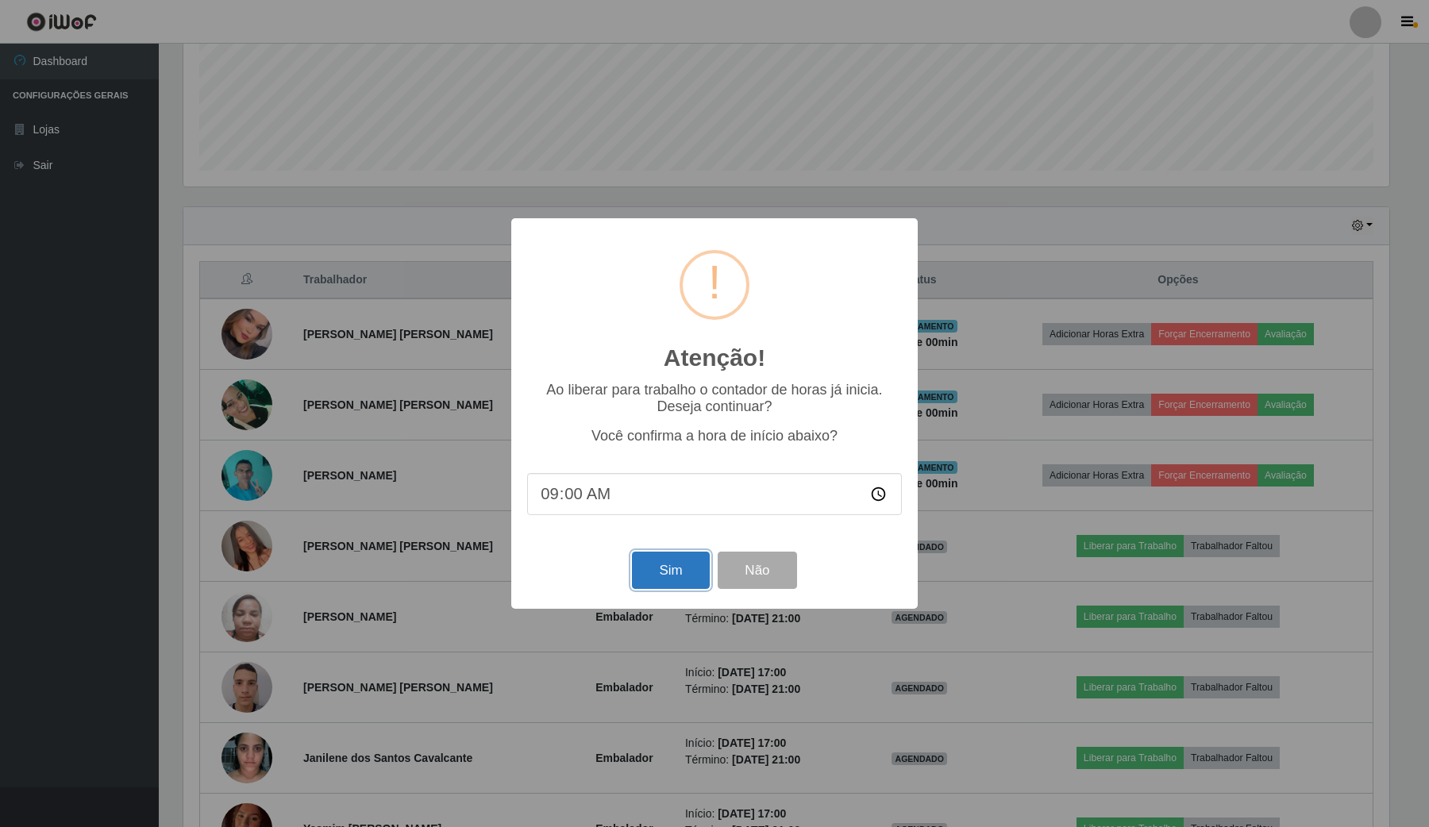
click at [668, 570] on button "Sim" at bounding box center [670, 570] width 77 height 37
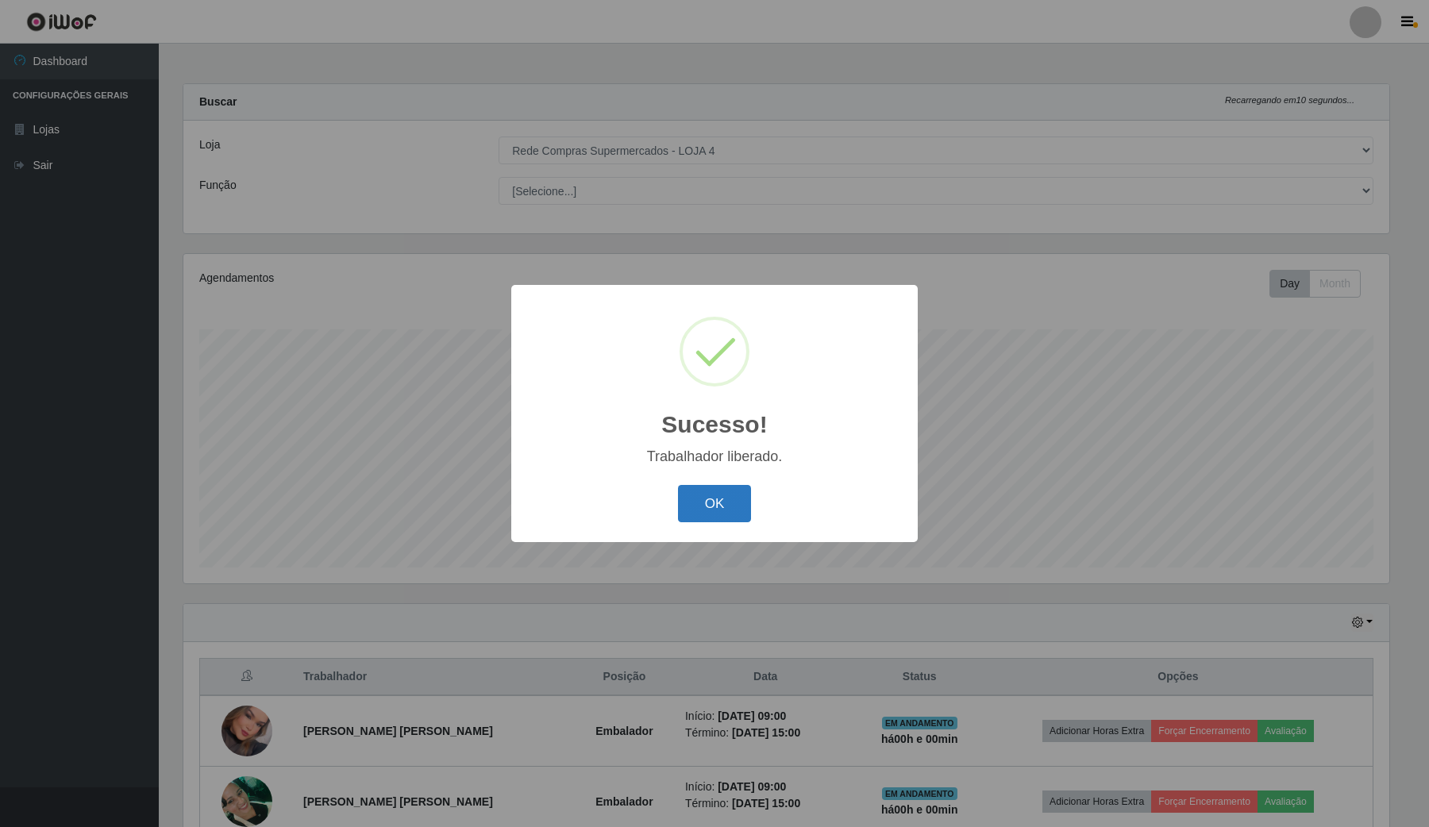
click at [707, 500] on button "OK" at bounding box center [715, 503] width 74 height 37
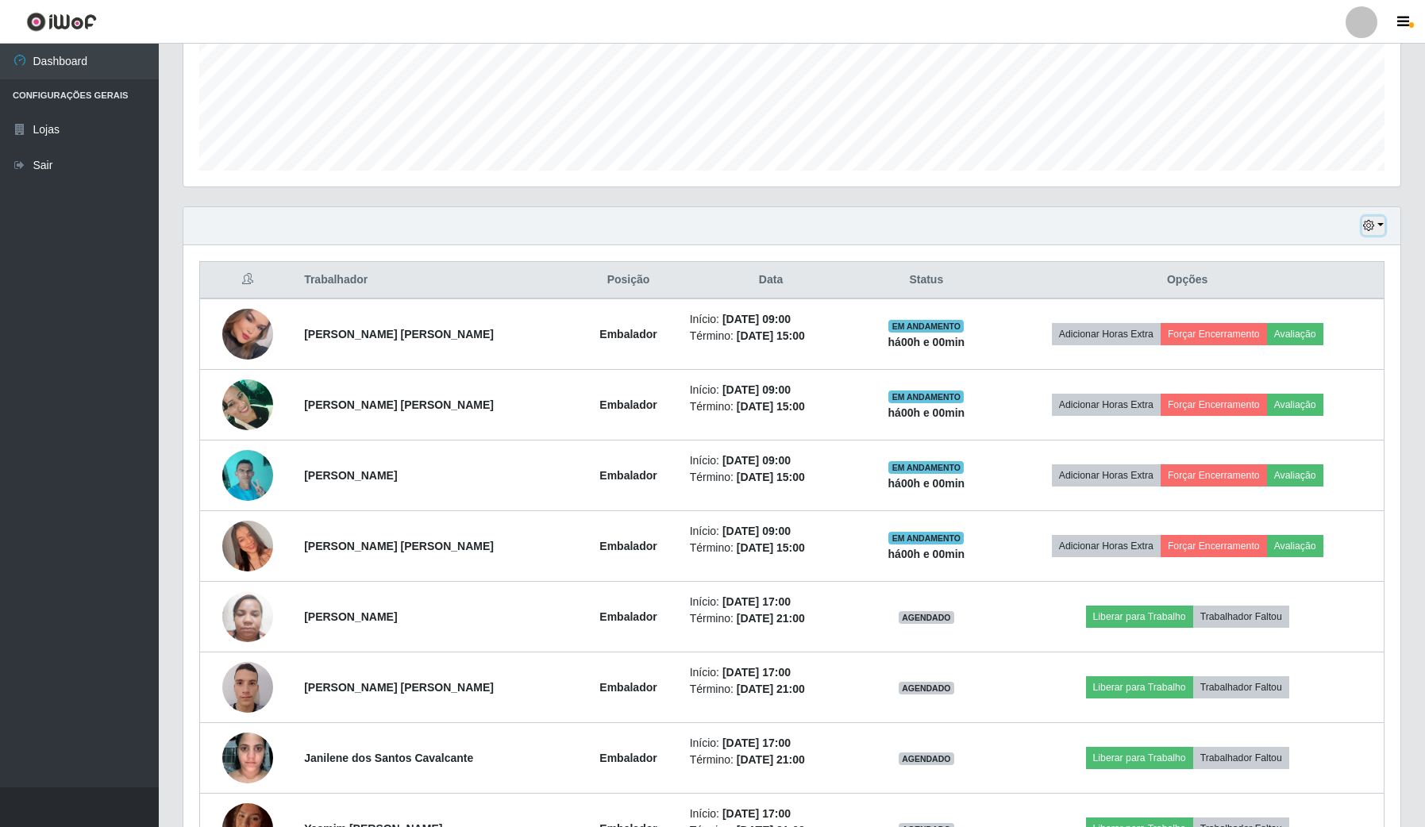
click at [1380, 225] on button "button" at bounding box center [1373, 226] width 22 height 18
click at [1365, 395] on button "Não encerrados" at bounding box center [1319, 388] width 125 height 33
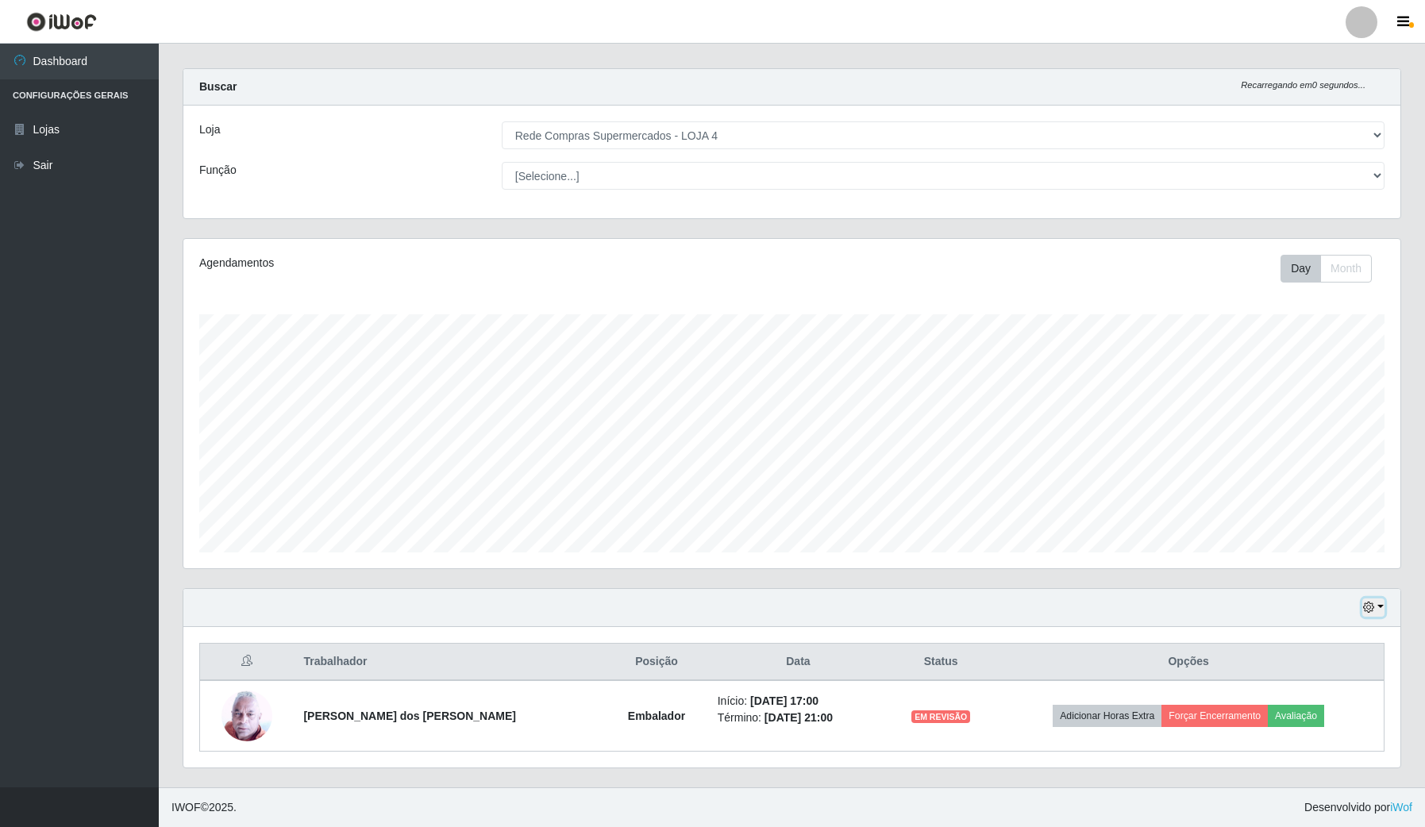
click at [1375, 601] on button "button" at bounding box center [1373, 608] width 22 height 18
click at [1275, 614] on div "Hoje 1 dia 3 dias 1 Semana Não encerrados" at bounding box center [791, 608] width 1217 height 38
click at [1380, 601] on button "button" at bounding box center [1373, 608] width 22 height 18
click at [1302, 489] on button "1 dia" at bounding box center [1319, 480] width 125 height 33
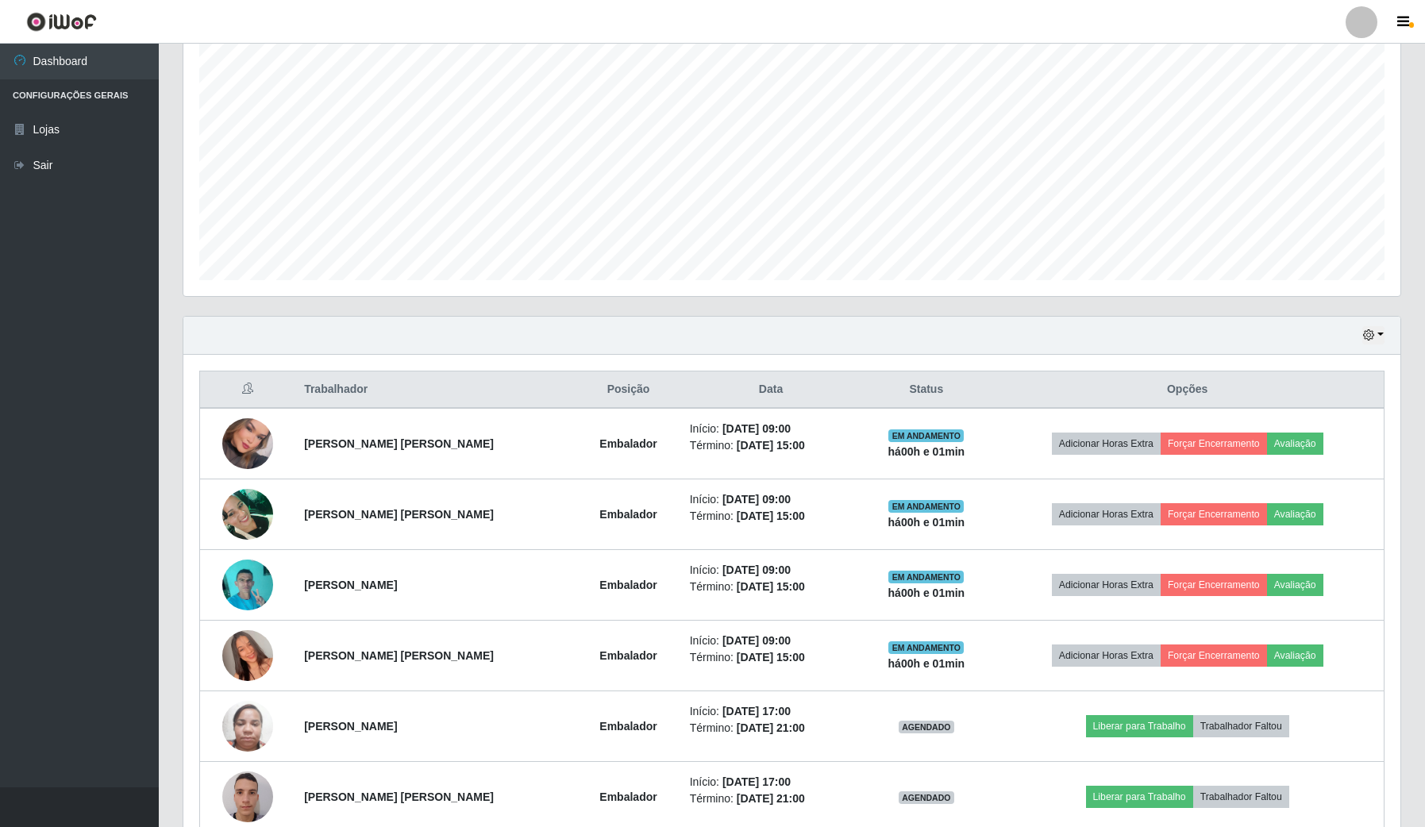
scroll to position [298, 0]
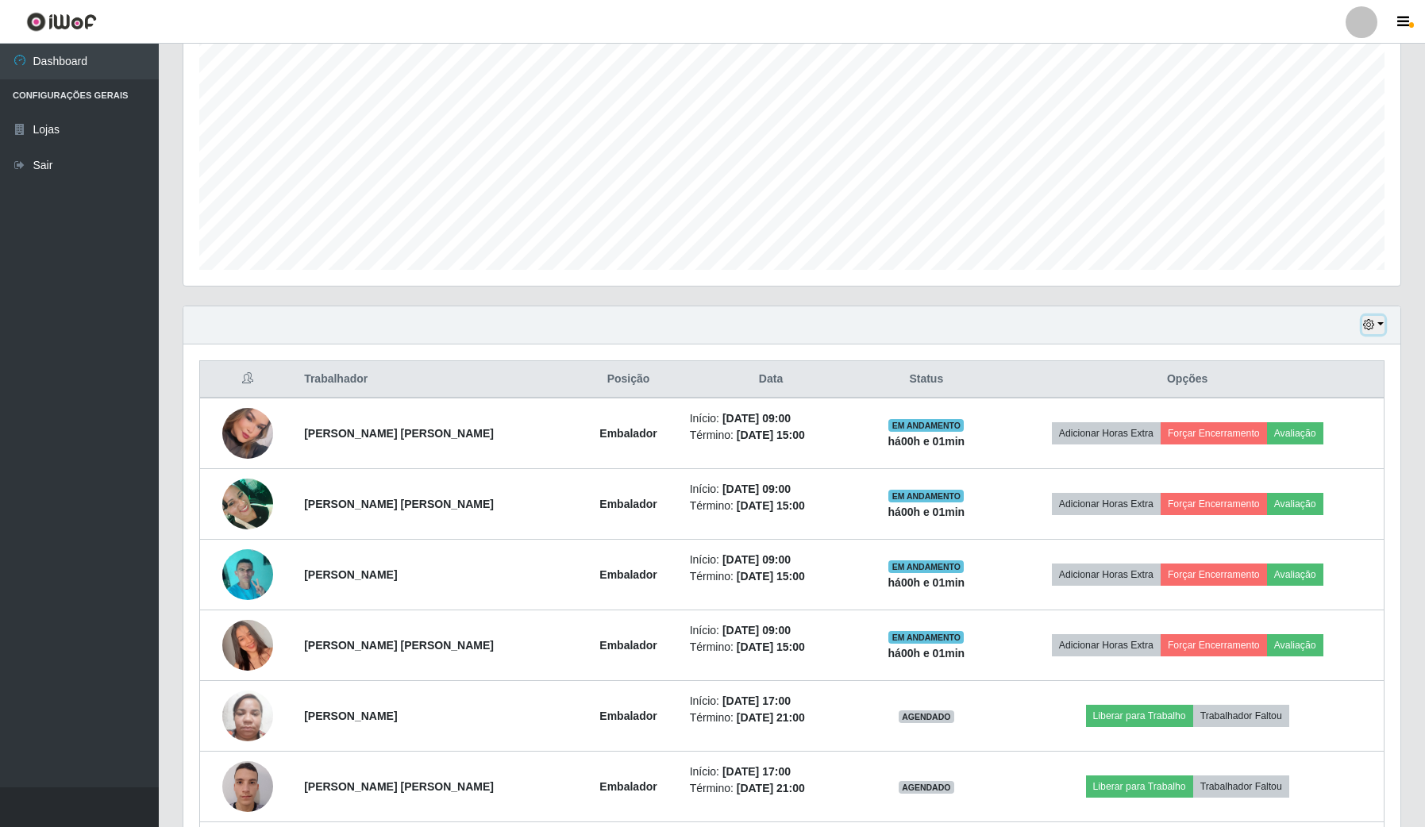
click at [1365, 329] on icon "button" at bounding box center [1368, 324] width 11 height 11
click at [1323, 489] on button "Não encerrados" at bounding box center [1319, 487] width 125 height 33
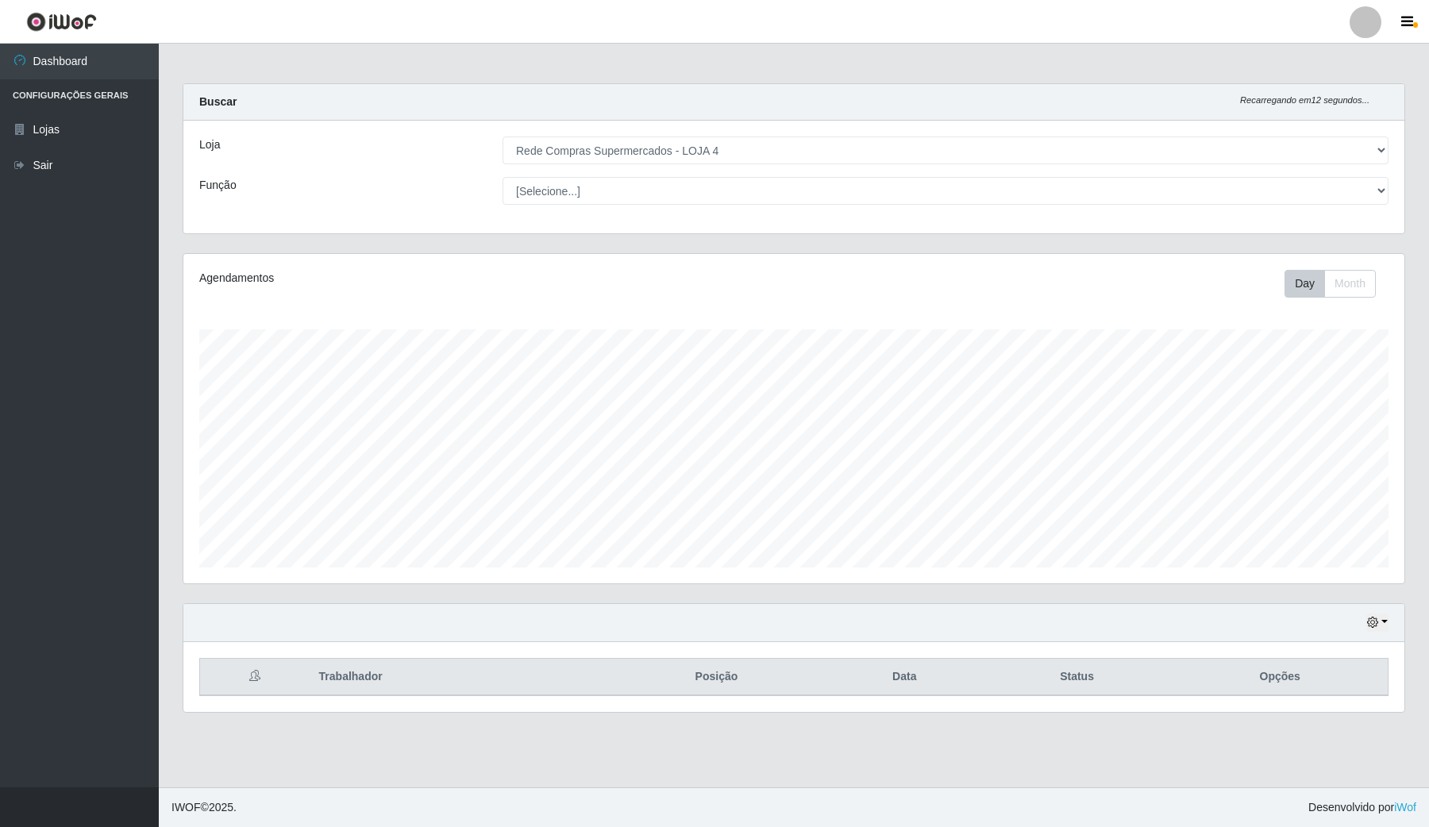
scroll to position [793511, 792624]
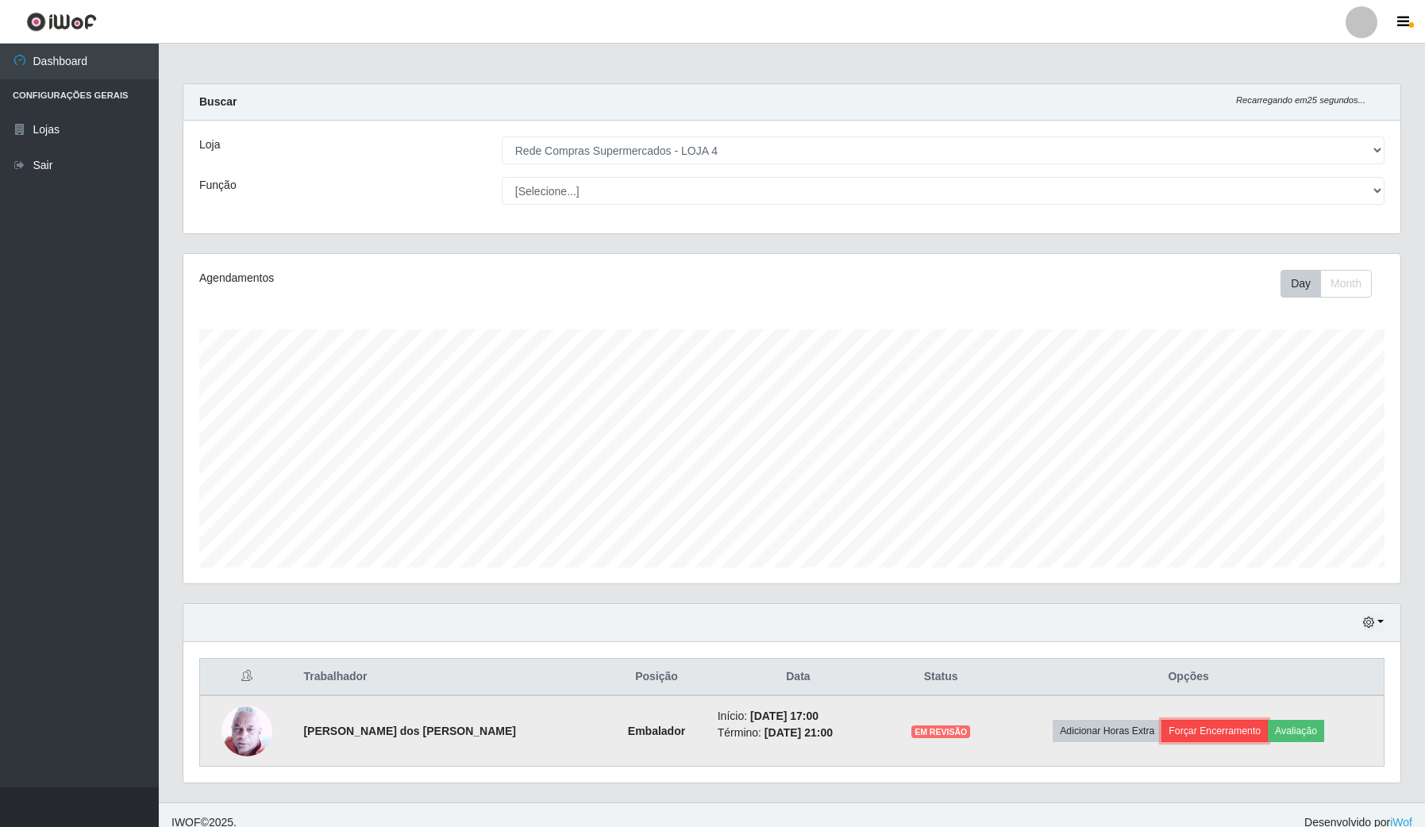
click at [1245, 734] on button "Forçar Encerramento" at bounding box center [1214, 731] width 106 height 22
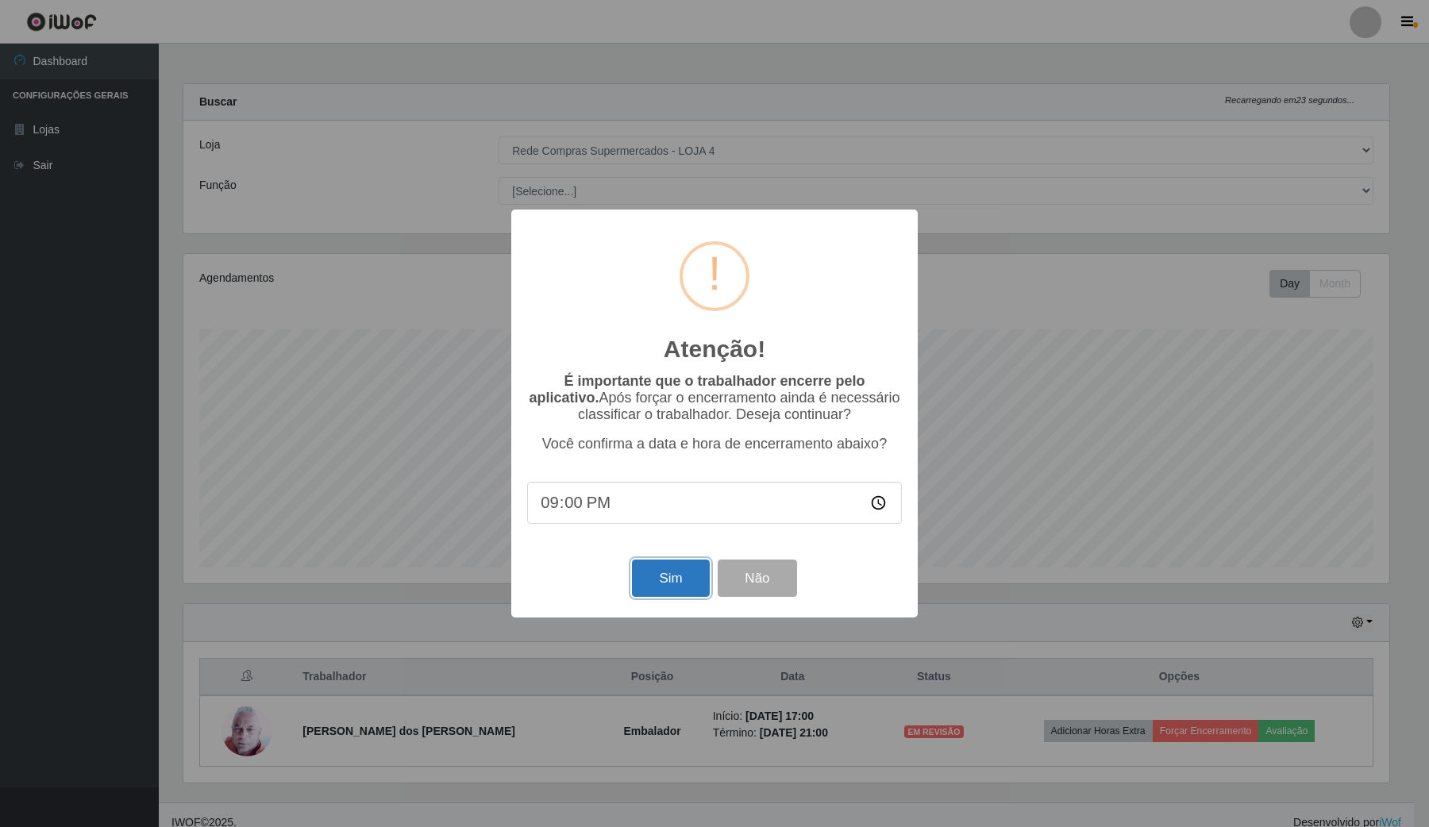
click at [675, 593] on button "Sim" at bounding box center [670, 578] width 77 height 37
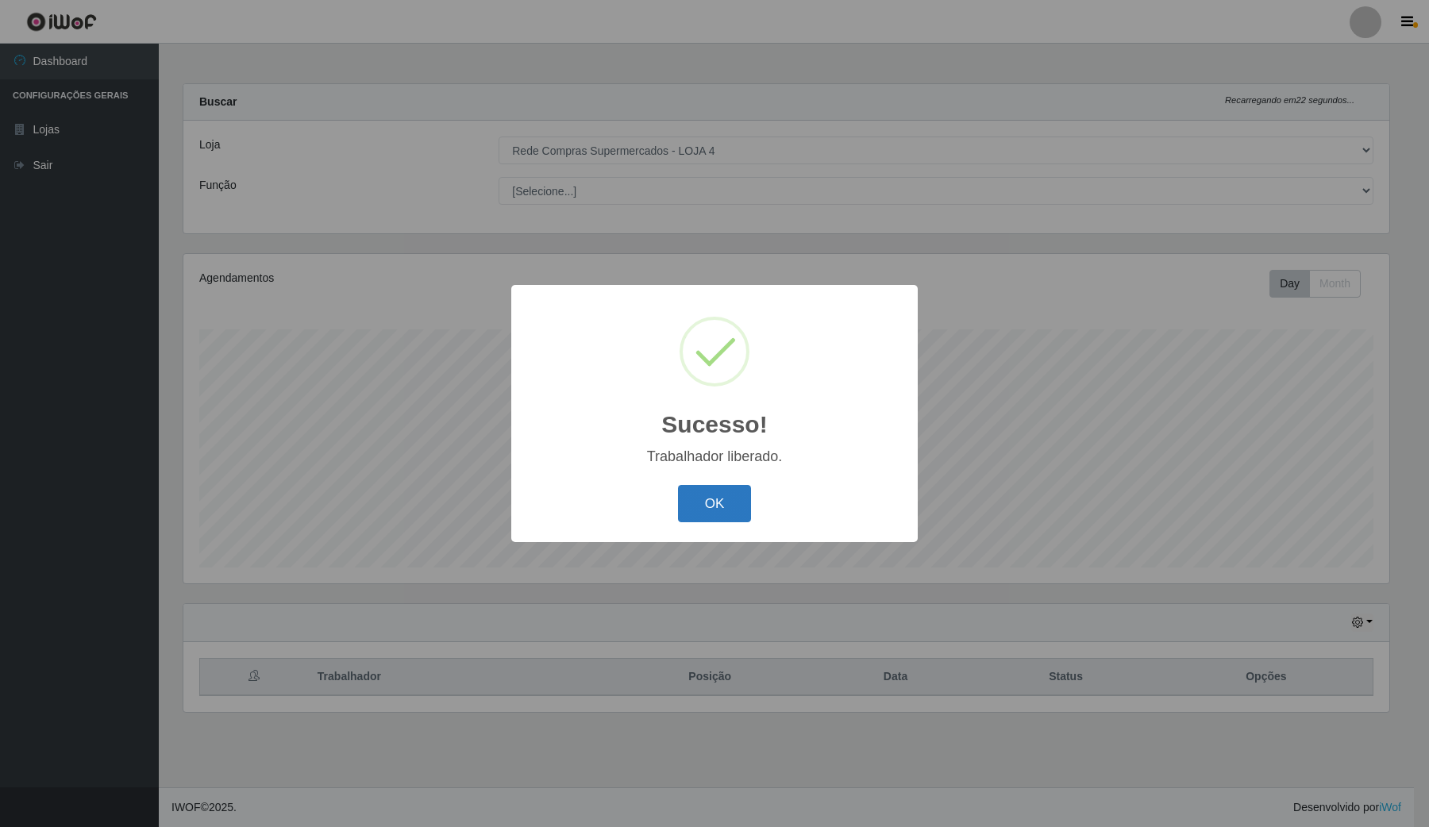
click at [741, 502] on button "OK" at bounding box center [715, 503] width 74 height 37
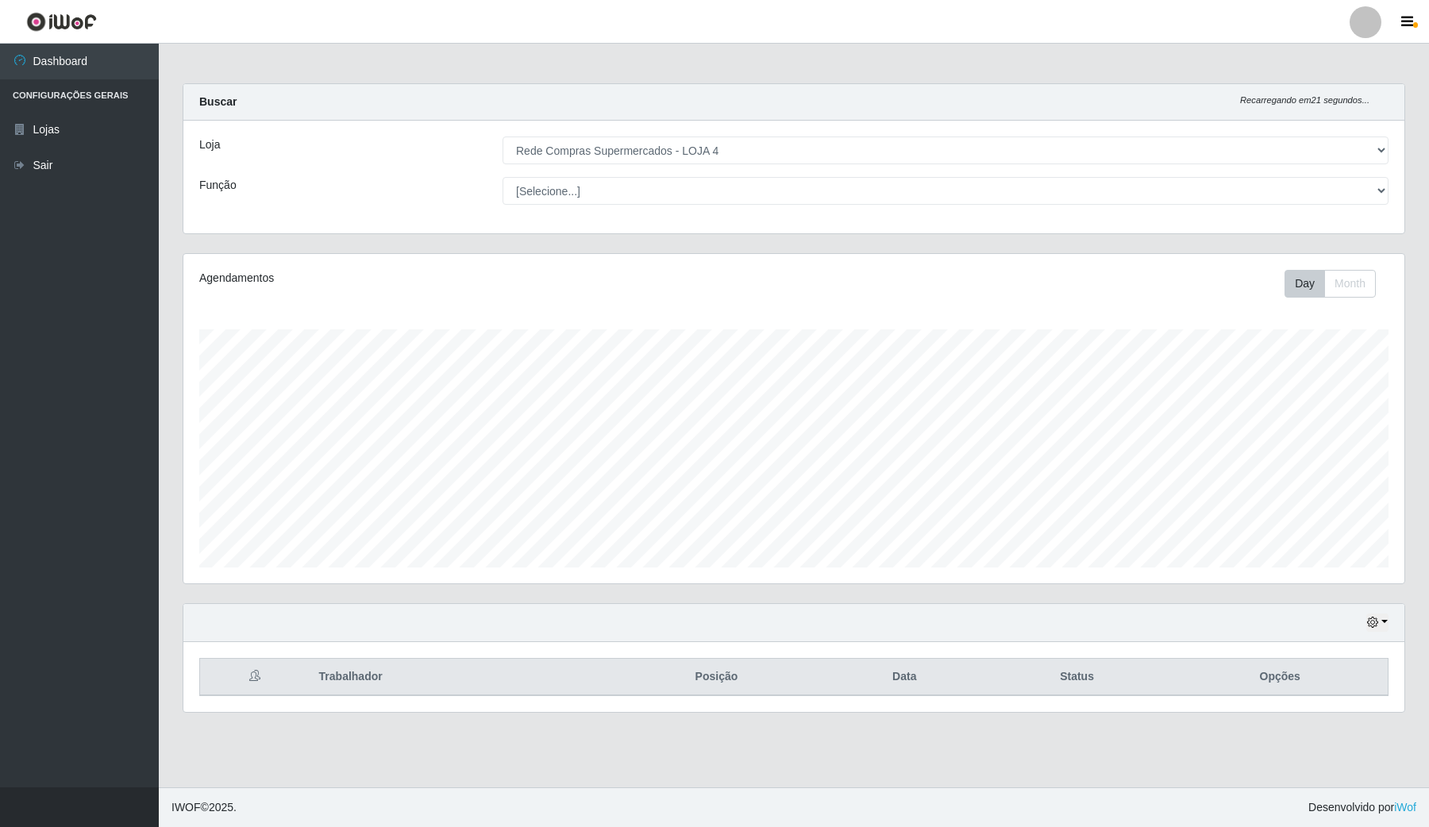
scroll to position [330, 1220]
click at [1373, 615] on button "button" at bounding box center [1377, 623] width 22 height 18
click at [1347, 465] on button "Hoje" at bounding box center [1323, 462] width 125 height 33
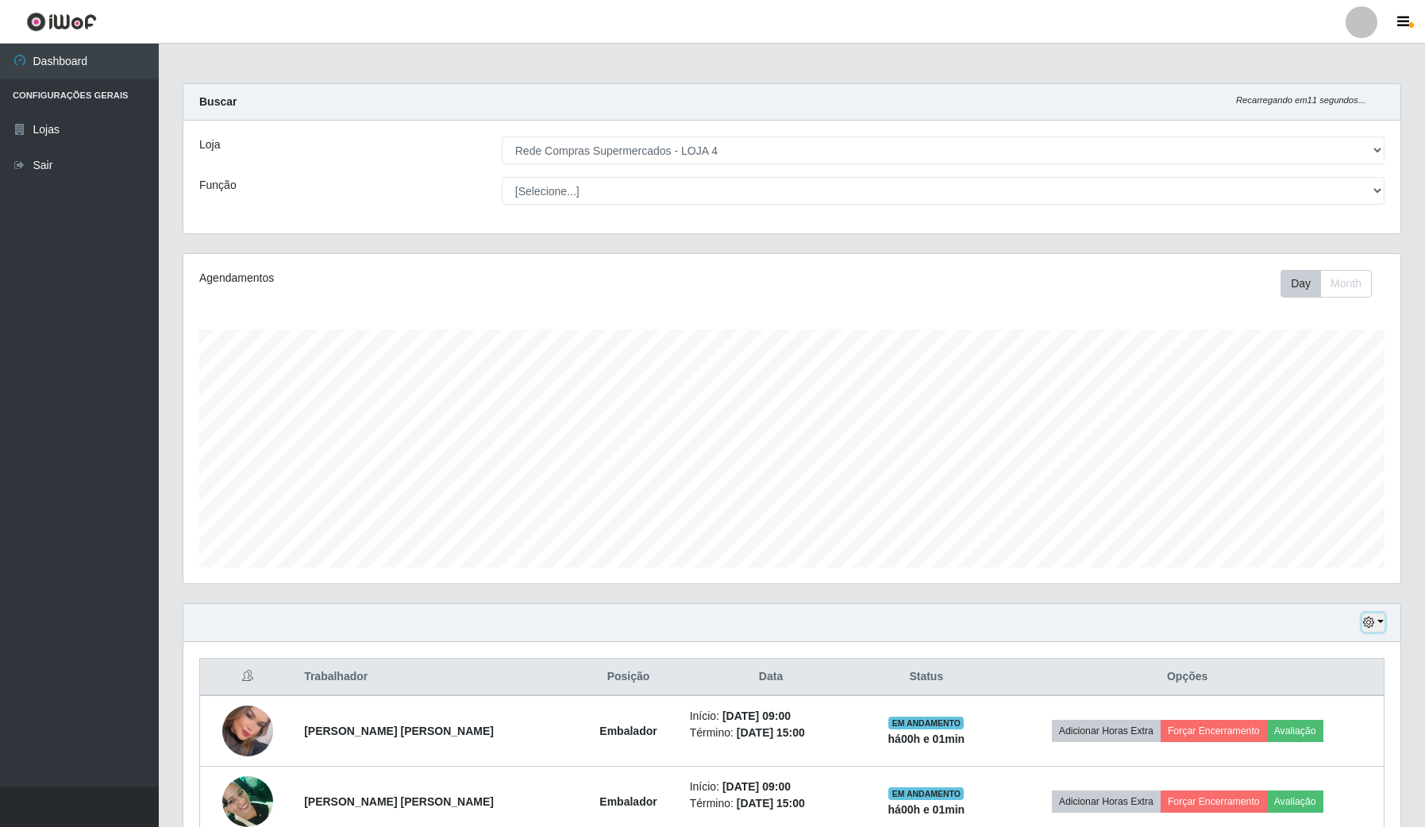
click at [1380, 615] on button "button" at bounding box center [1373, 623] width 22 height 18
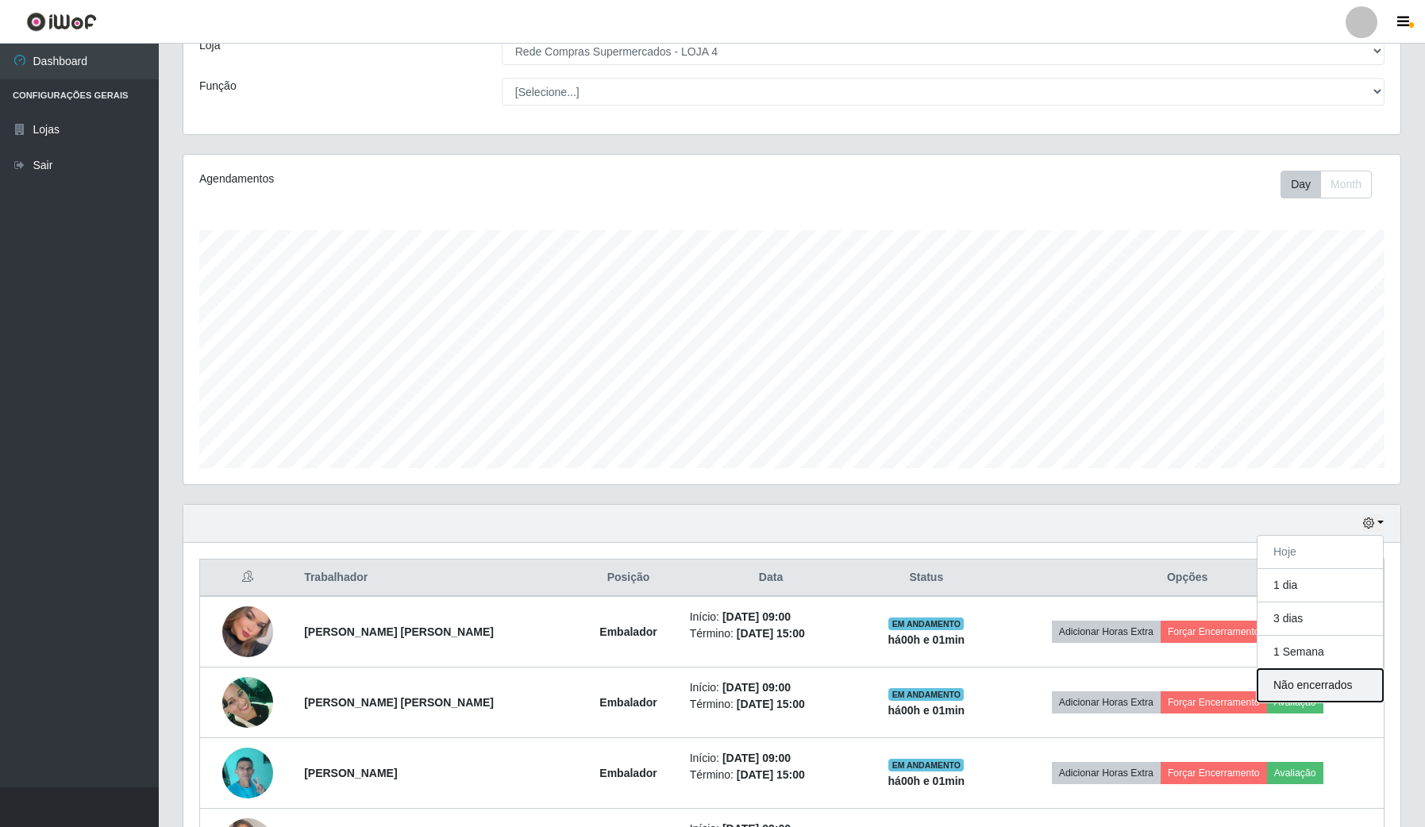
click at [1351, 687] on button "Não encerrados" at bounding box center [1319, 685] width 125 height 33
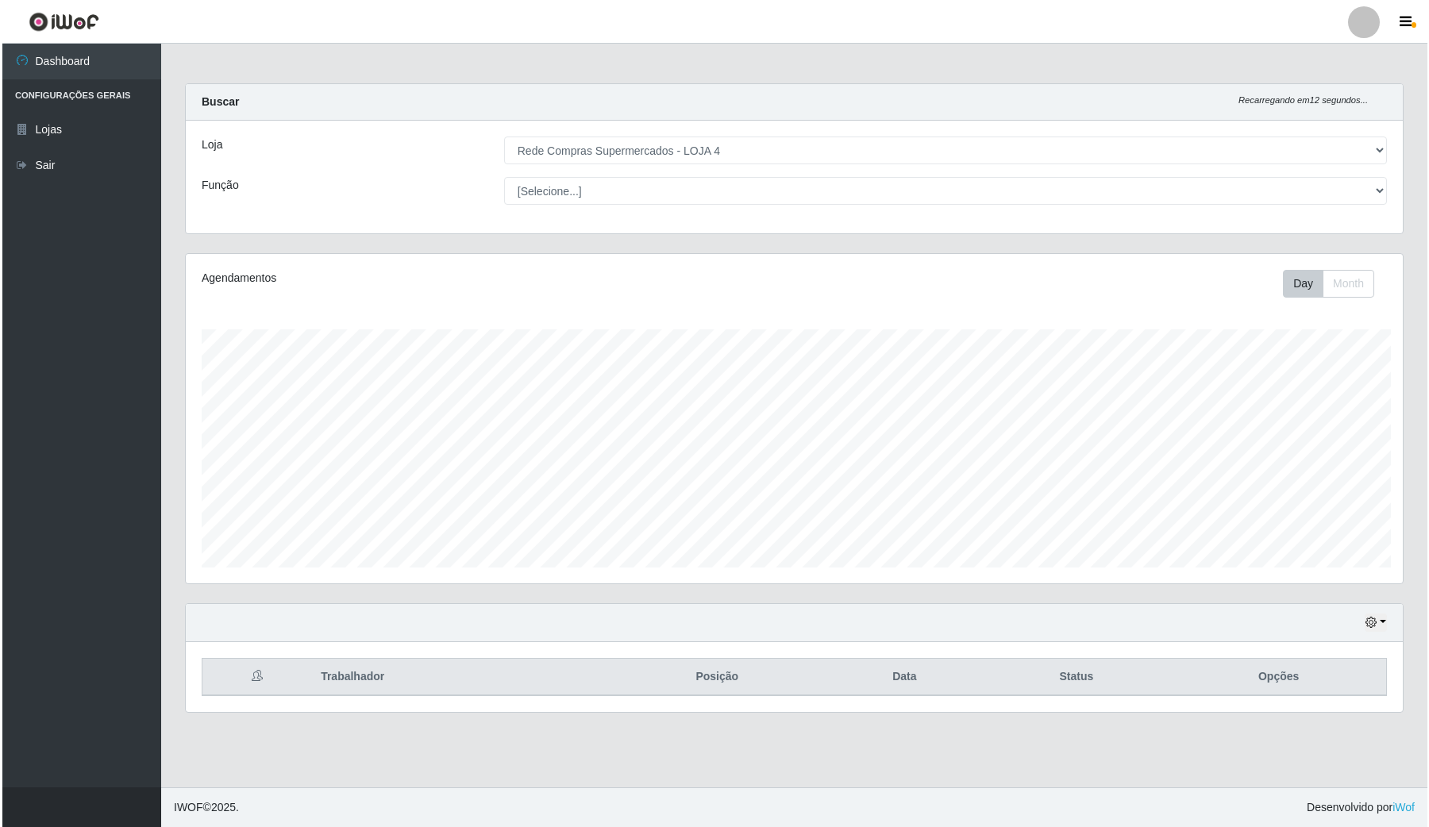
scroll to position [330, 1220]
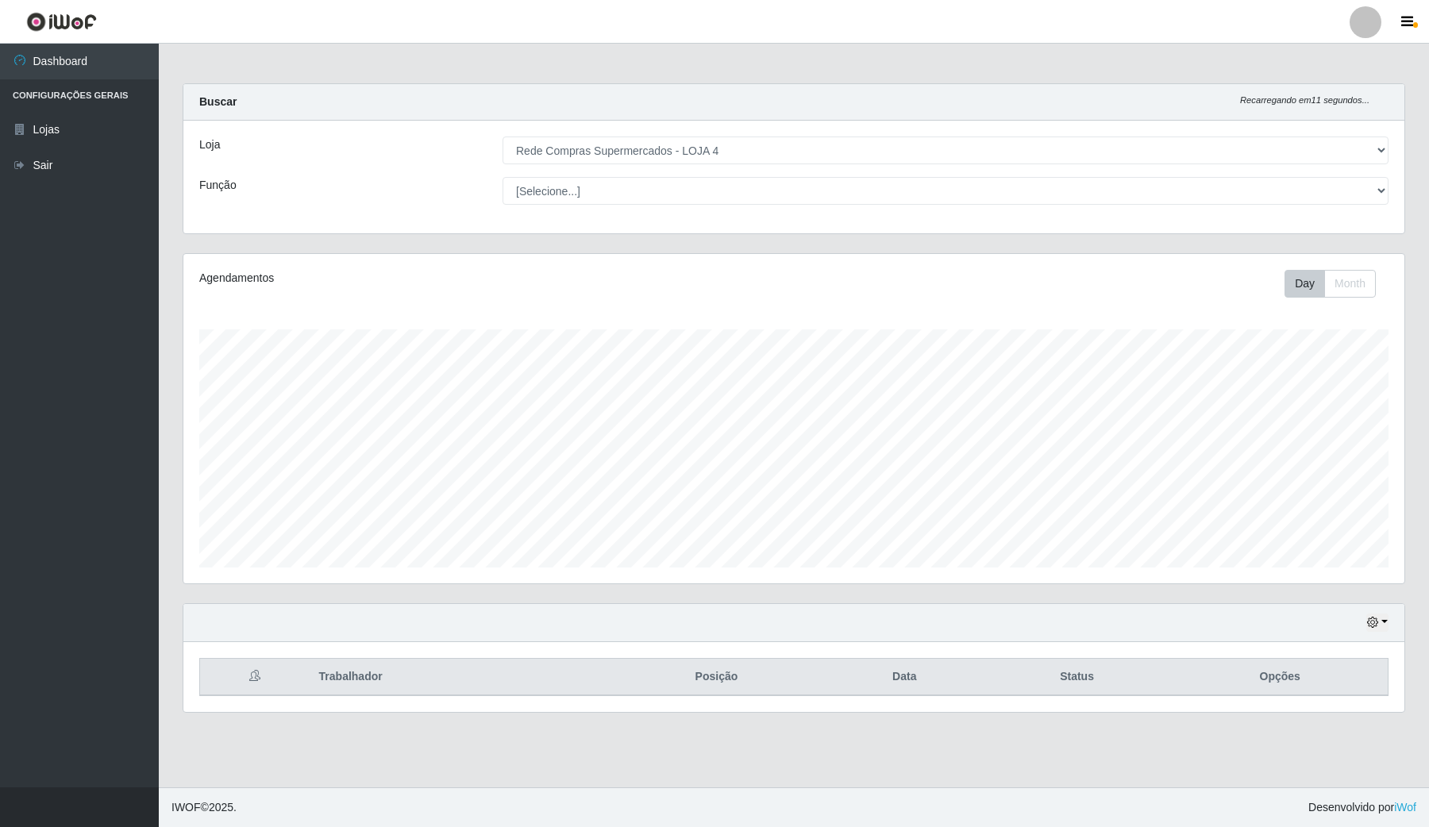
click at [1227, 752] on main "Carregando... Buscar Recarregando em 11 segundos... Loja [Selecione...] Rede Co…" at bounding box center [794, 416] width 1270 height 744
click at [1346, 652] on div "Trabalhador Posição Data Status Opções" at bounding box center [793, 677] width 1221 height 70
click at [1370, 620] on icon "button" at bounding box center [1372, 622] width 11 height 11
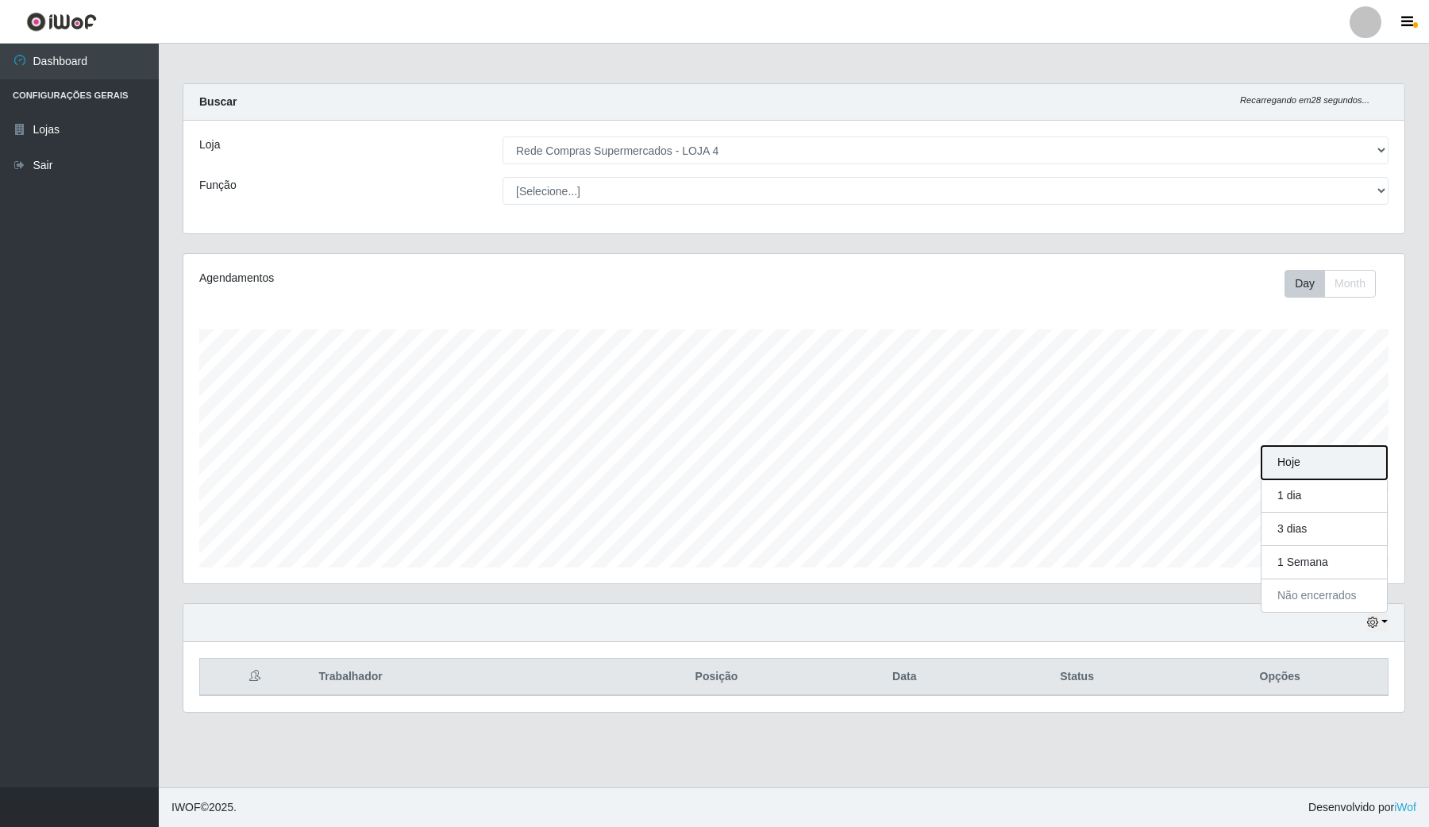
click at [1328, 479] on button "Hoje" at bounding box center [1323, 462] width 125 height 33
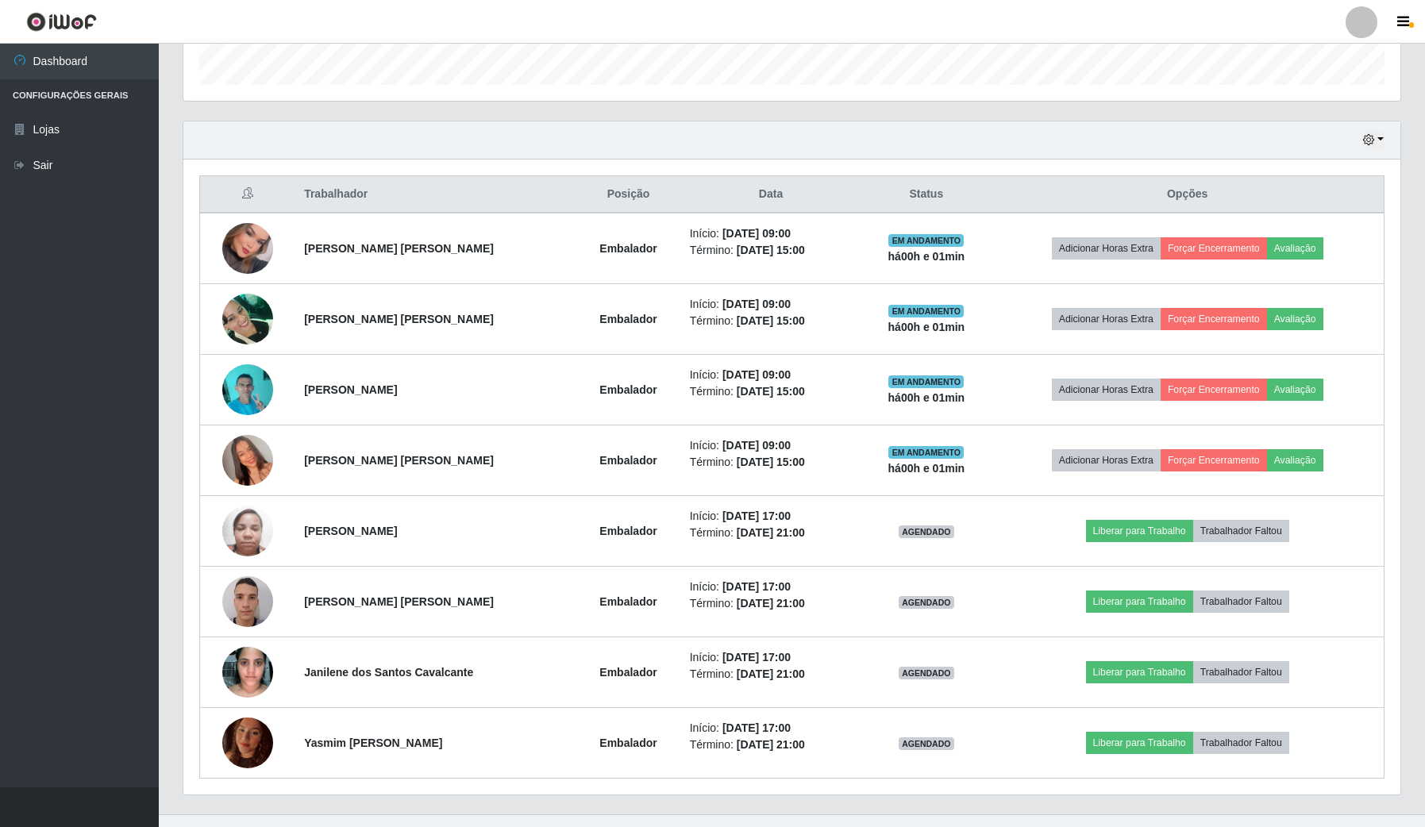
scroll to position [496, 0]
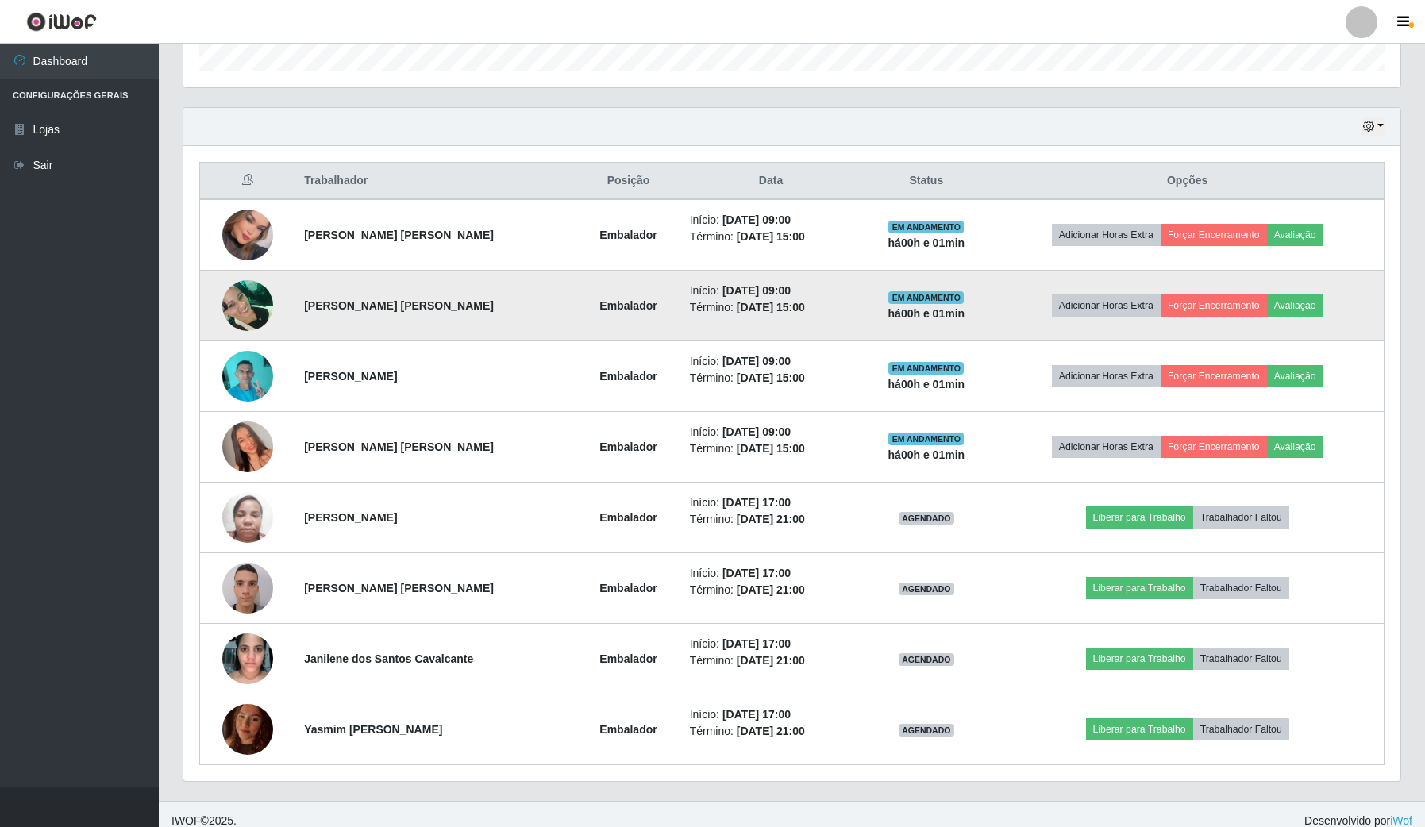
click at [600, 312] on strong "Embalador" at bounding box center [627, 305] width 57 height 13
click at [442, 303] on strong "[PERSON_NAME] [PERSON_NAME]" at bounding box center [399, 305] width 190 height 13
click at [839, 311] on li "Término: [DATE] 15:00" at bounding box center [771, 307] width 163 height 17
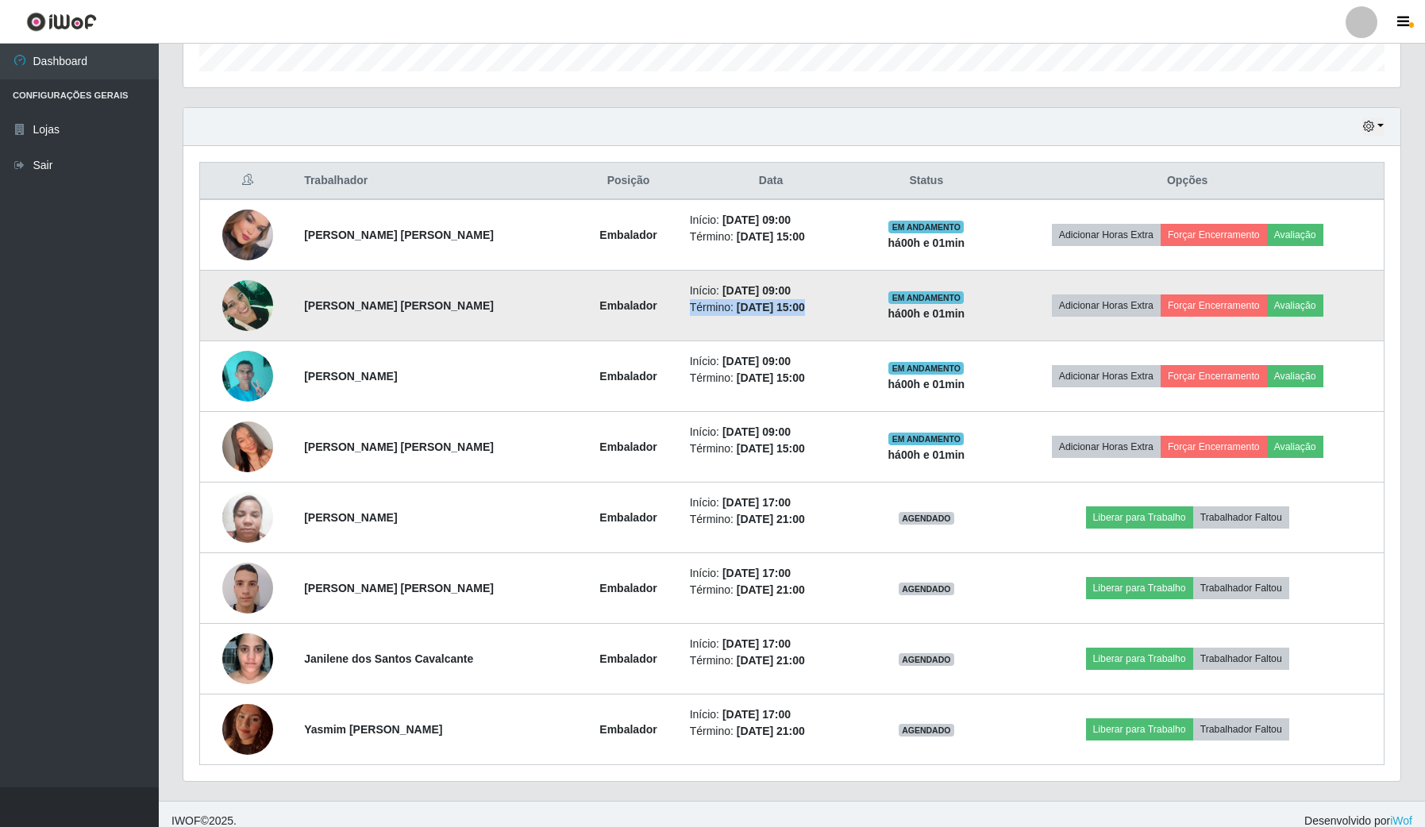
click at [839, 311] on li "Término: [DATE] 15:00" at bounding box center [771, 307] width 163 height 17
click at [680, 310] on td "Início: [DATE] 09:00 Término: [DATE] 15:00" at bounding box center [771, 306] width 182 height 71
click at [941, 308] on strong "há 00 h e 01 min" at bounding box center [926, 313] width 77 height 13
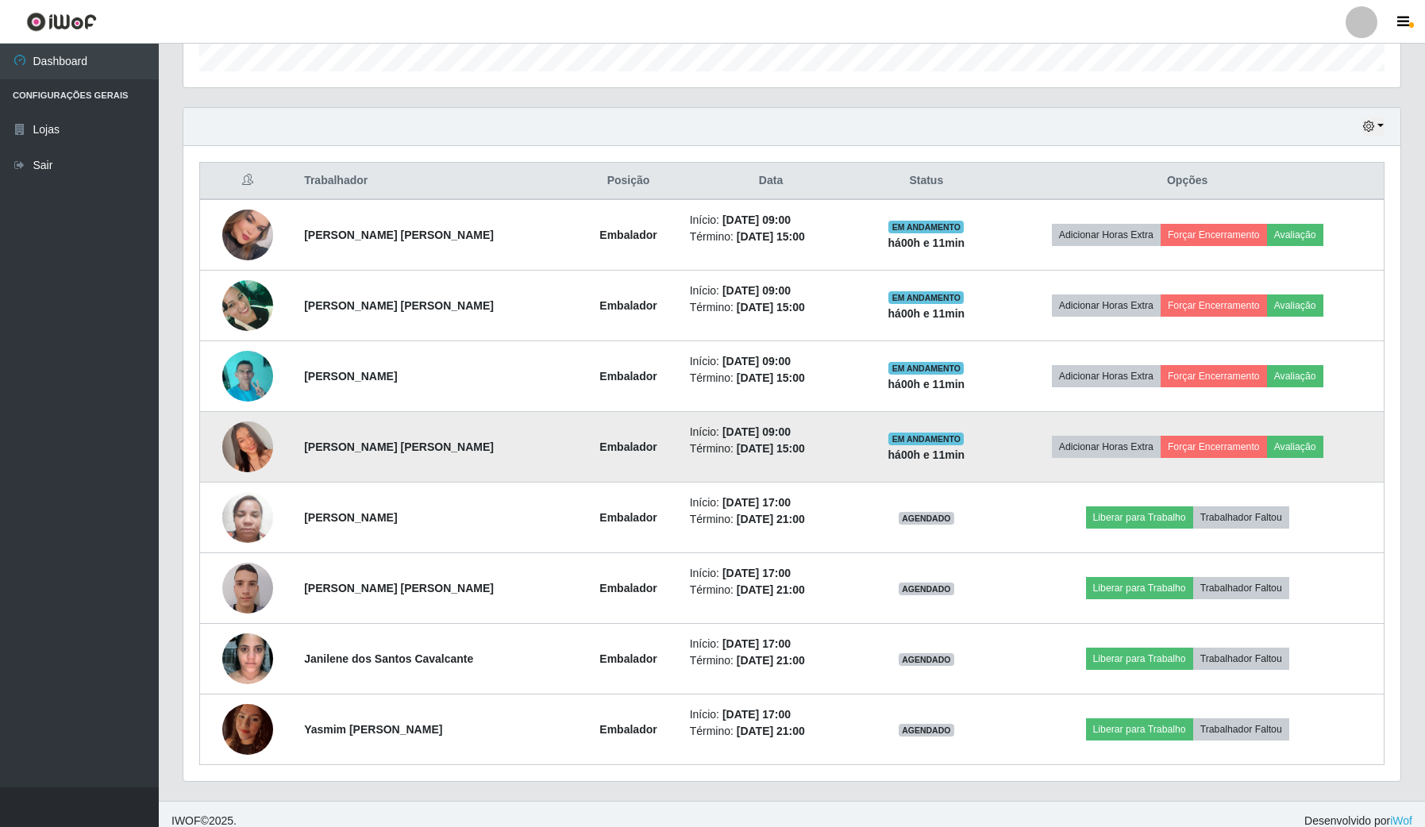
click at [248, 447] on img at bounding box center [247, 447] width 51 height 90
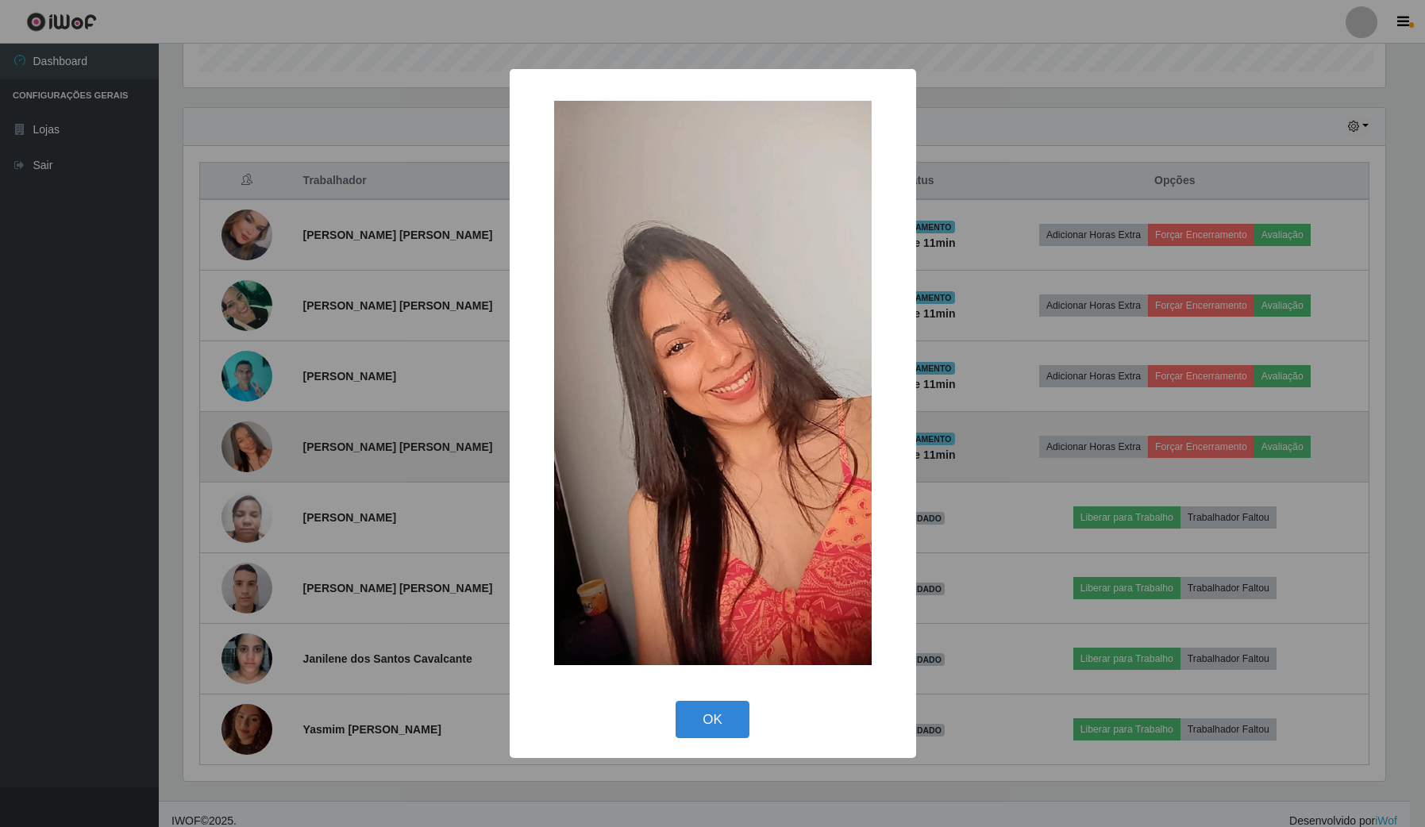
scroll to position [330, 1205]
click at [248, 447] on div "× OK Cancel" at bounding box center [714, 413] width 1429 height 827
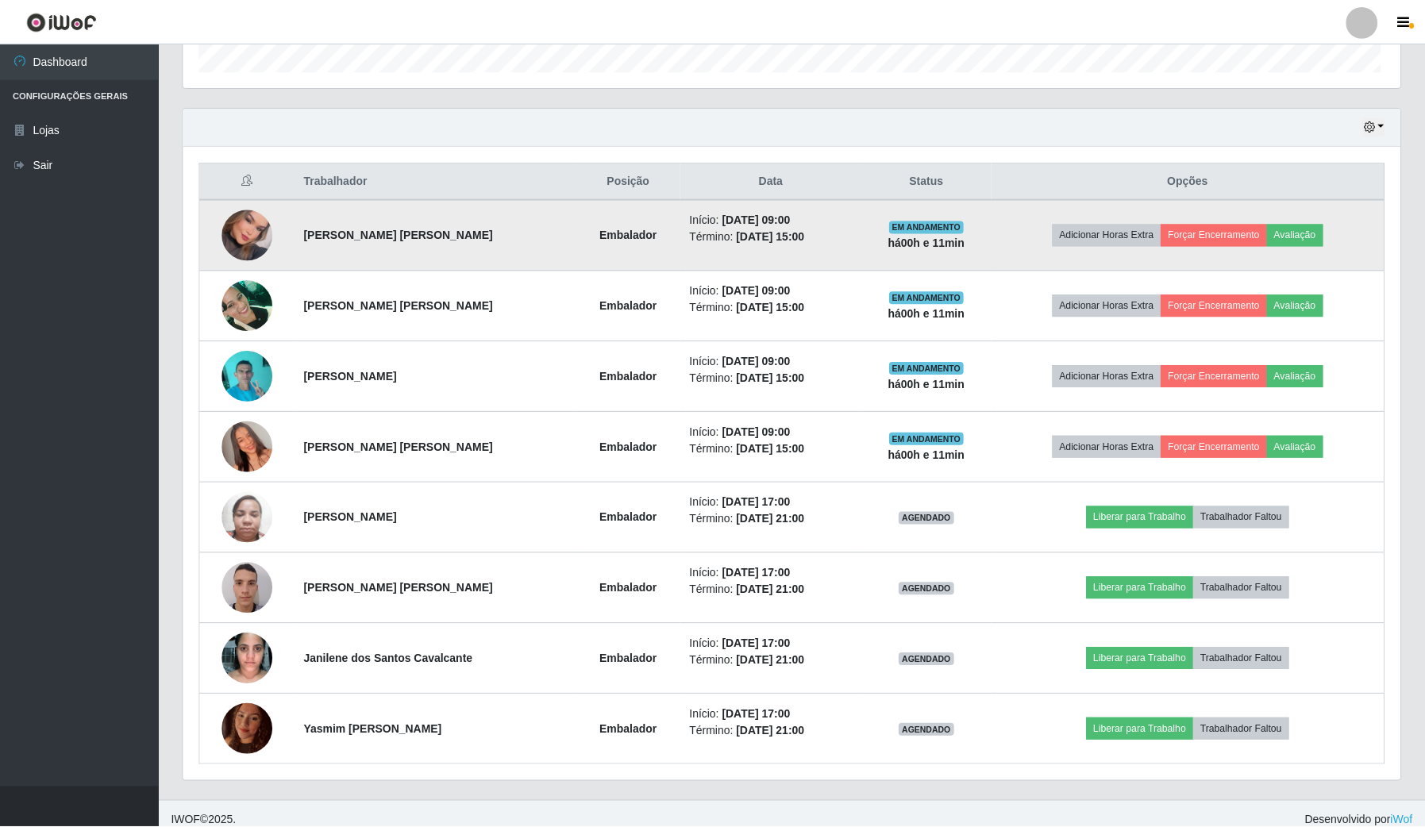
scroll to position [330, 1216]
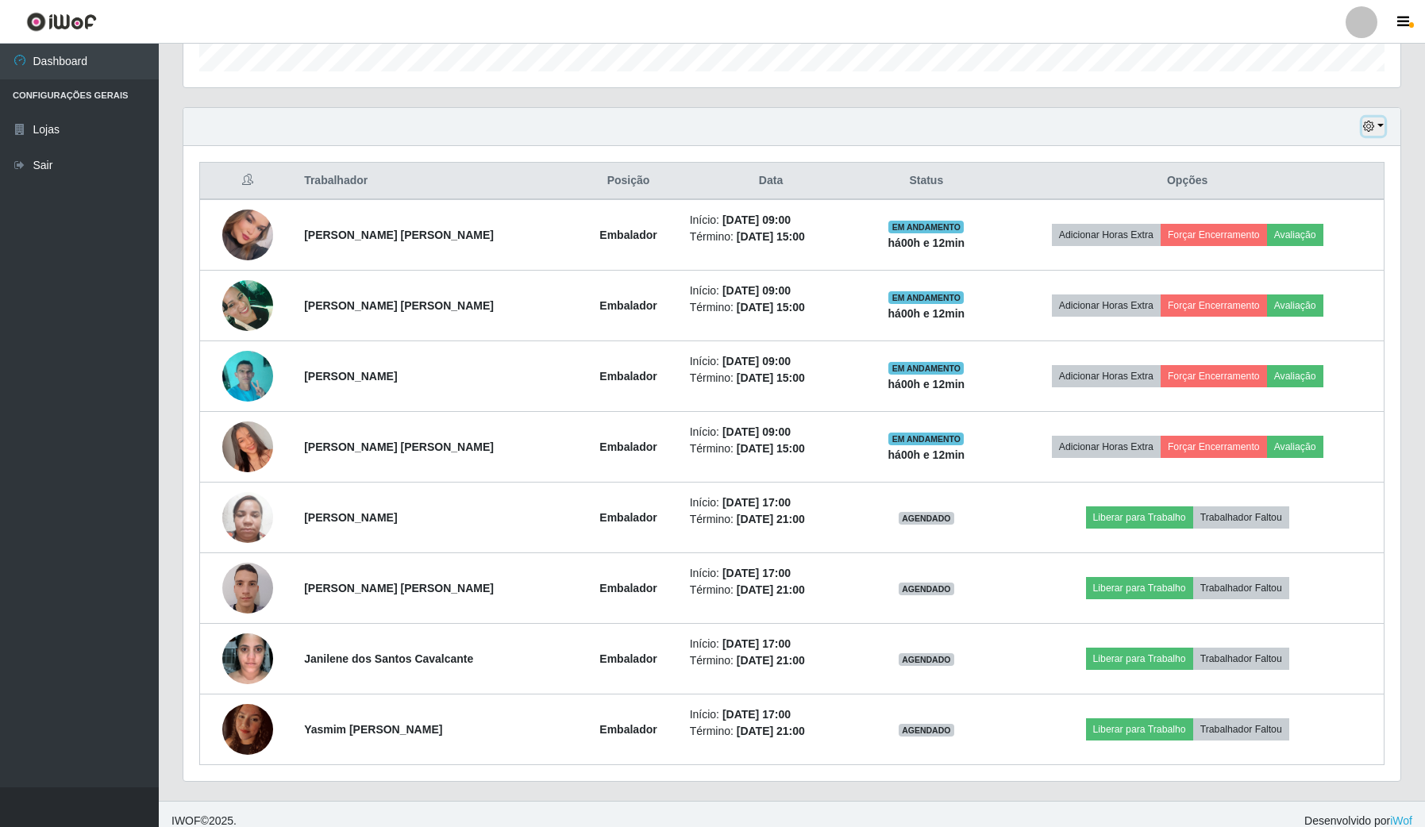
click at [1373, 132] on icon "button" at bounding box center [1368, 126] width 11 height 11
click at [1363, 287] on button "Não encerrados" at bounding box center [1319, 288] width 125 height 33
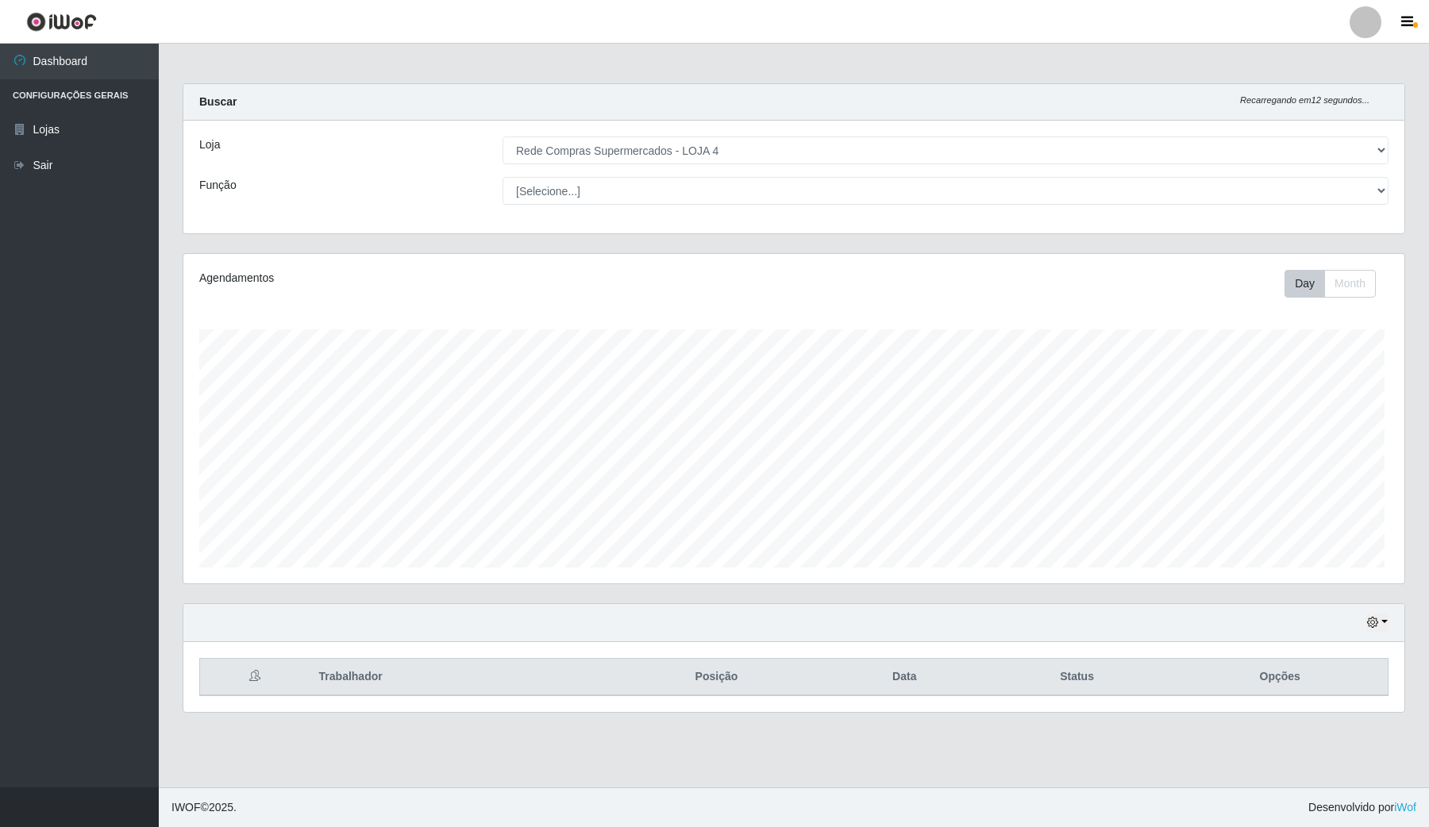
scroll to position [330, 1220]
click at [1383, 632] on button "button" at bounding box center [1377, 623] width 22 height 18
click at [1334, 554] on button "1 Semana" at bounding box center [1323, 562] width 125 height 33
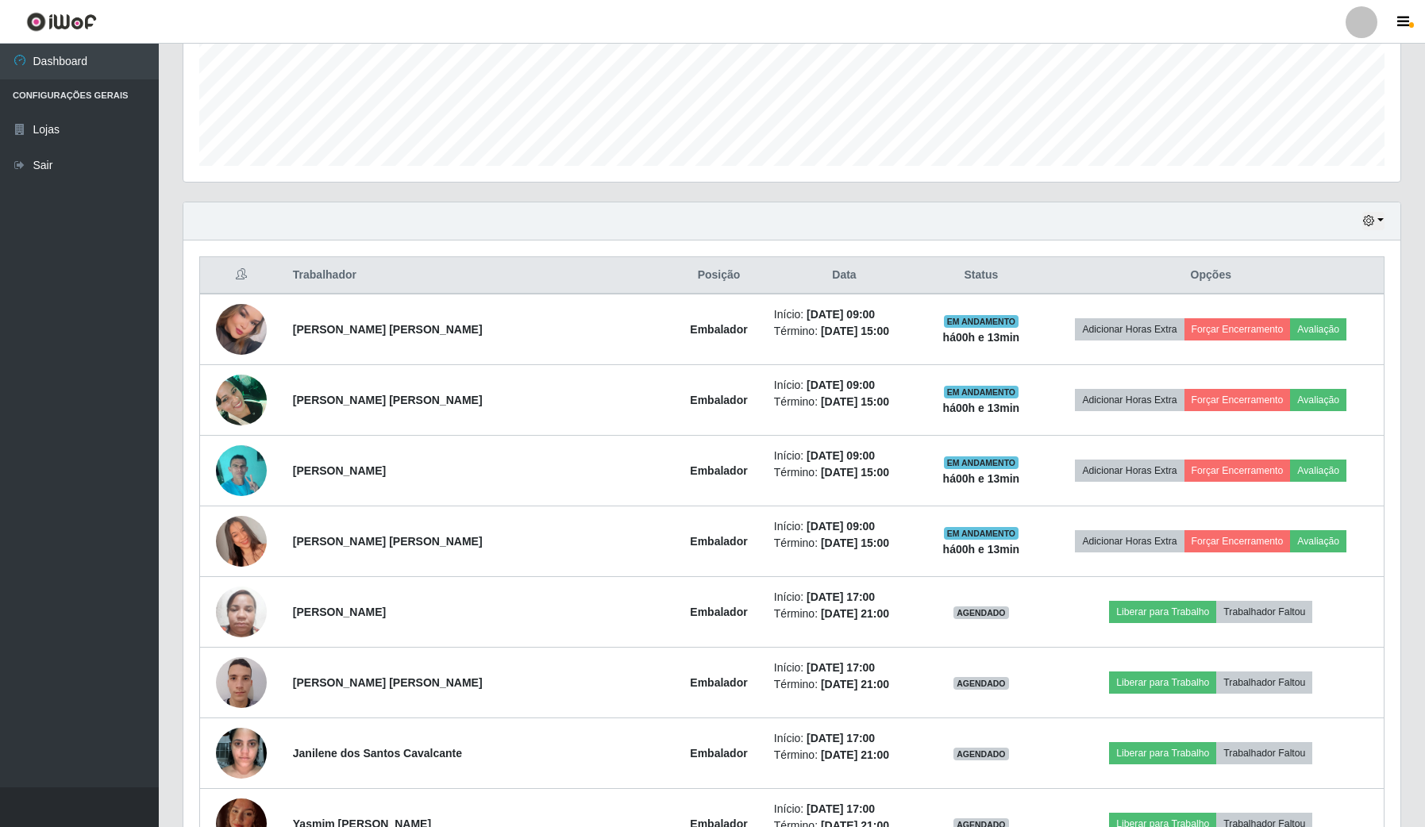
scroll to position [397, 0]
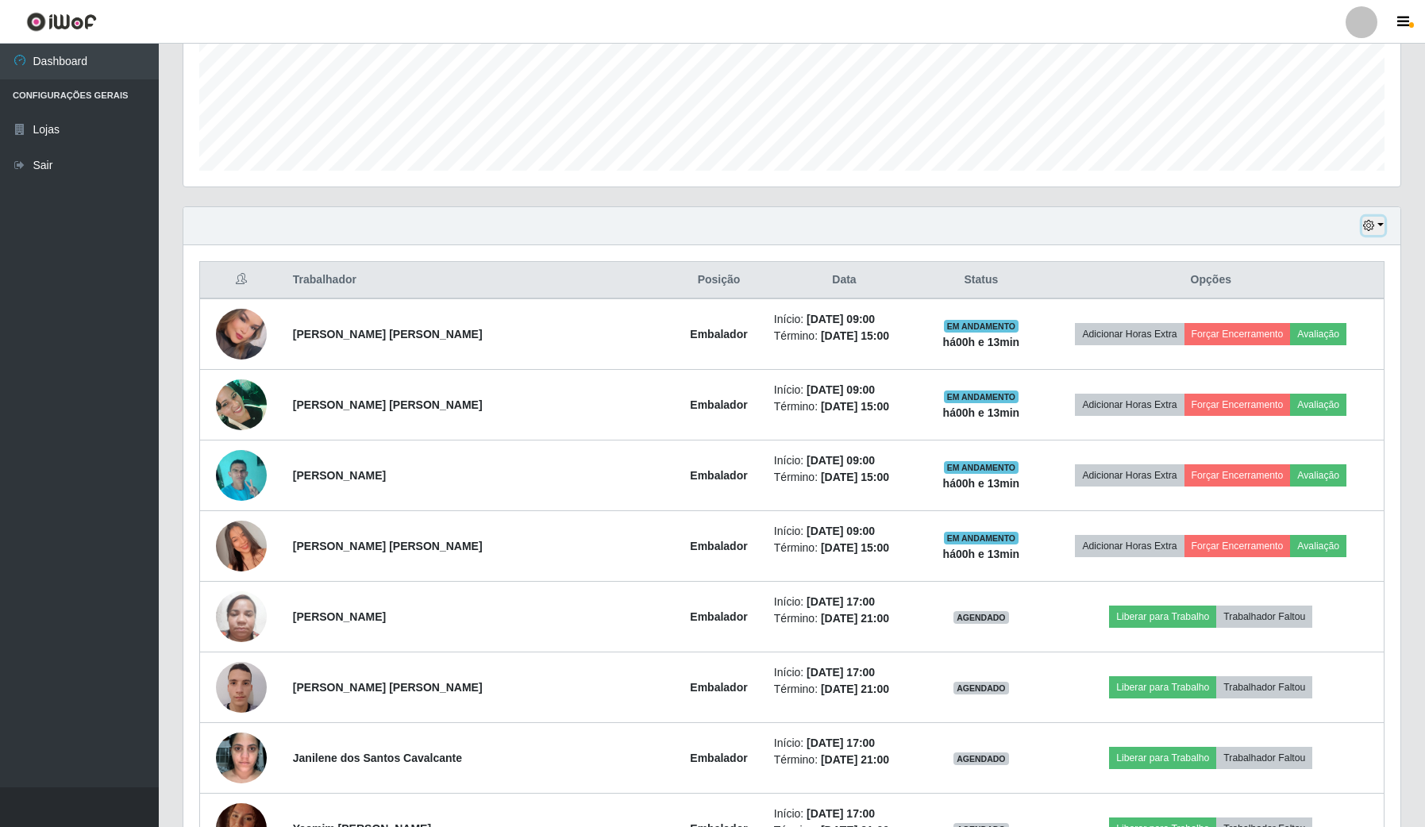
click at [1372, 219] on button "button" at bounding box center [1373, 226] width 22 height 18
click at [1354, 387] on button "Não encerrados" at bounding box center [1319, 388] width 125 height 33
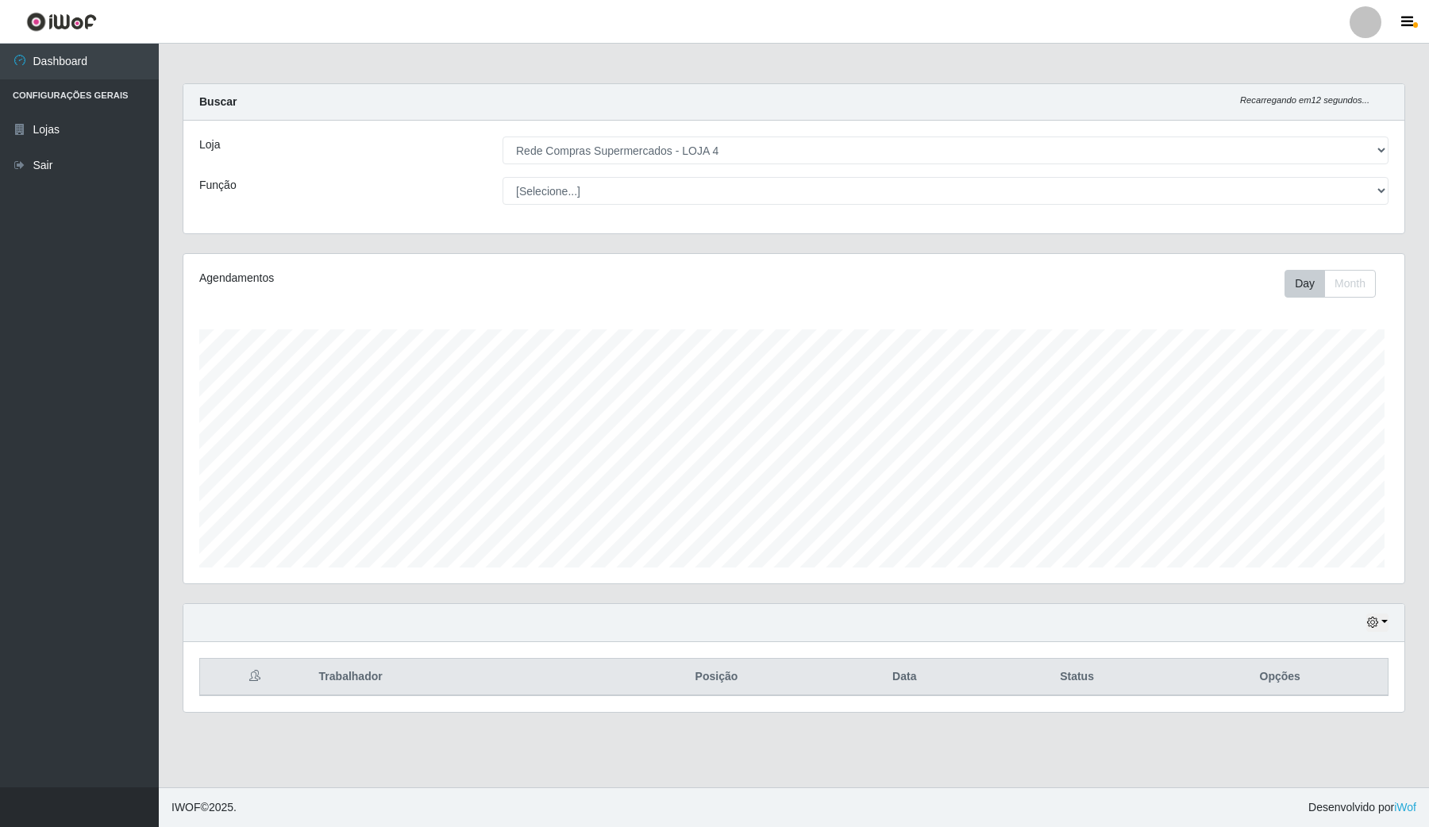
scroll to position [330, 1220]
click at [383, 687] on th "Trabalhador" at bounding box center [458, 677] width 297 height 37
click at [401, 676] on th "Trabalhador" at bounding box center [458, 677] width 297 height 37
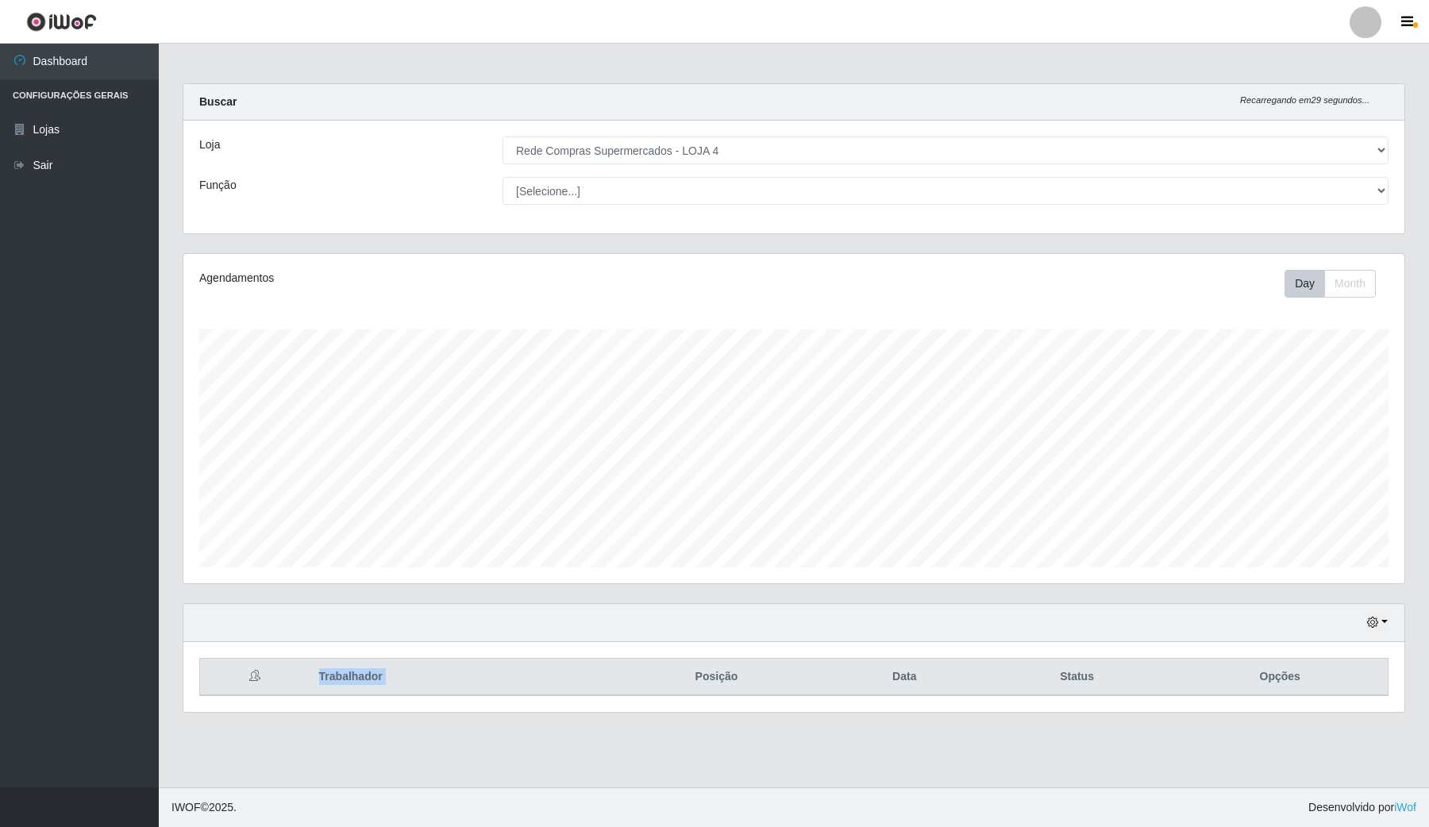
click at [401, 676] on th "Trabalhador" at bounding box center [458, 677] width 297 height 37
drag, startPoint x: 401, startPoint y: 676, endPoint x: 431, endPoint y: 651, distance: 38.9
click at [423, 652] on div "Trabalhador Posição Data Status Opções" at bounding box center [793, 677] width 1221 height 70
click at [433, 651] on div "Trabalhador Posição Data Status Opções" at bounding box center [793, 677] width 1221 height 70
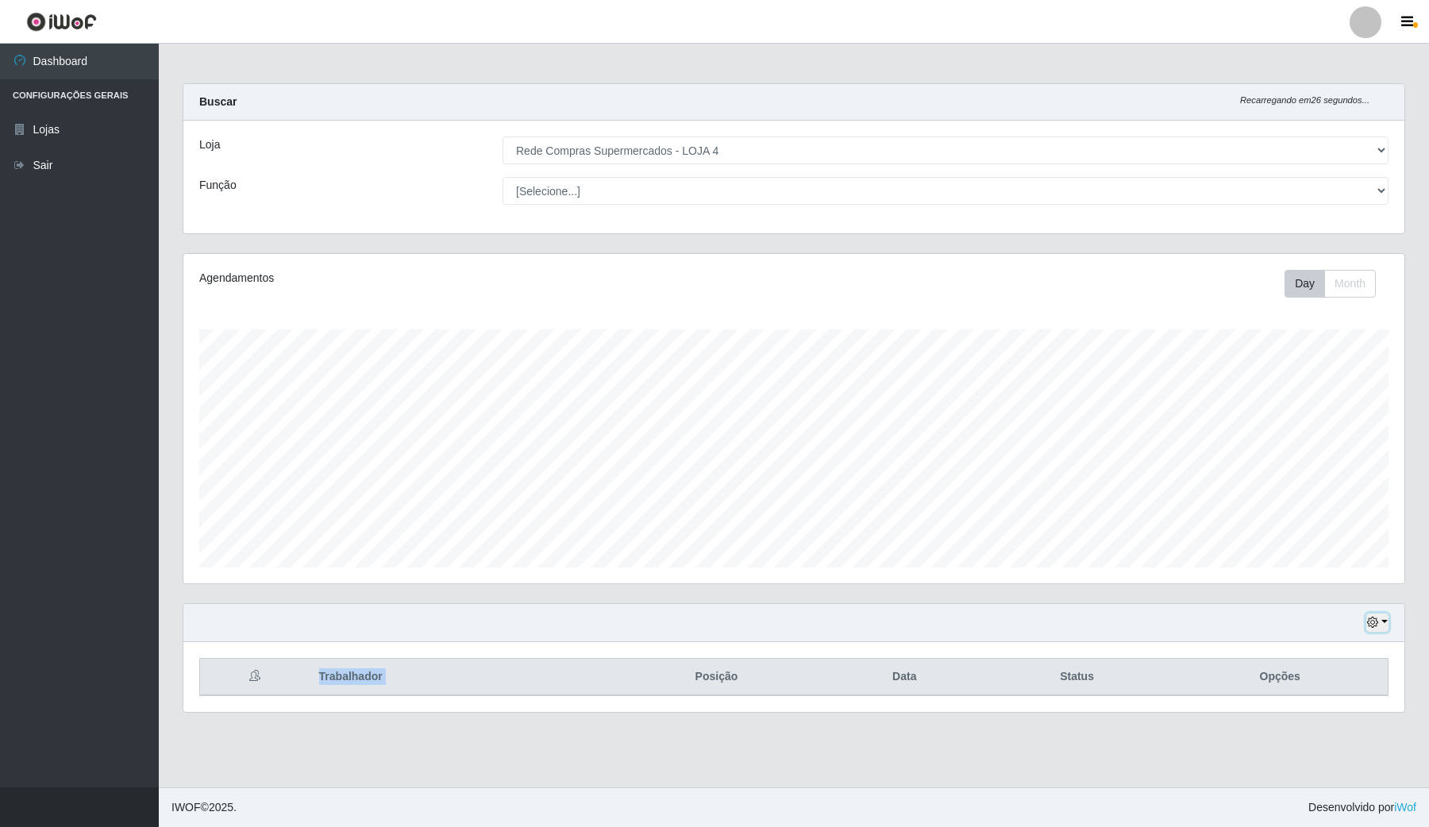
click at [1378, 627] on icon "button" at bounding box center [1372, 622] width 11 height 11
click at [1311, 552] on button "1 Semana" at bounding box center [1323, 562] width 125 height 33
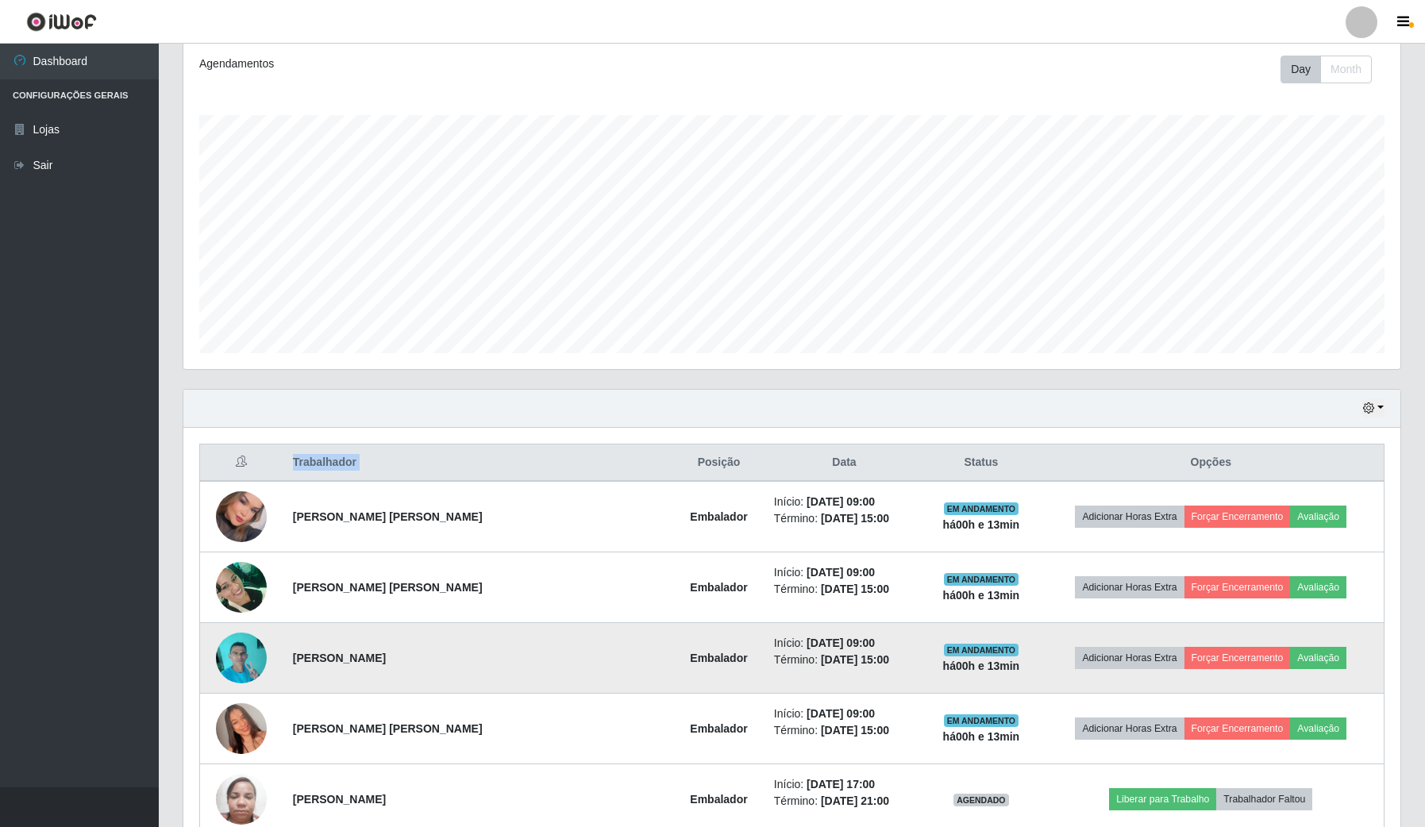
scroll to position [298, 0]
